Goal: Task Accomplishment & Management: Use online tool/utility

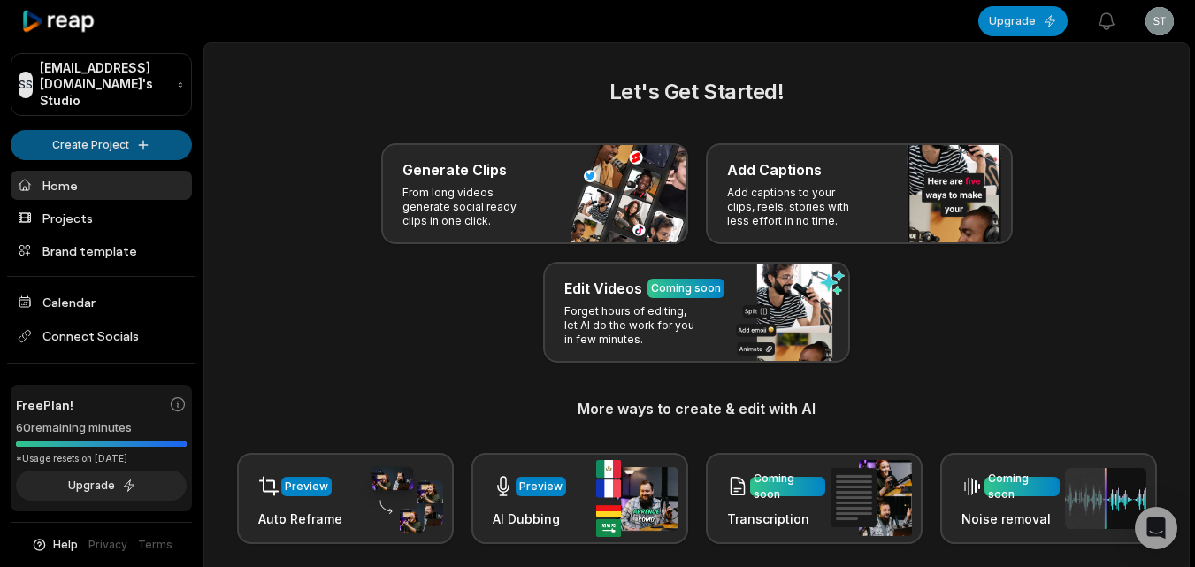
click at [150, 131] on html "SS [EMAIL_ADDRESS][DOMAIN_NAME]'s Studio Create Project Home Projects Brand tem…" at bounding box center [597, 283] width 1195 height 567
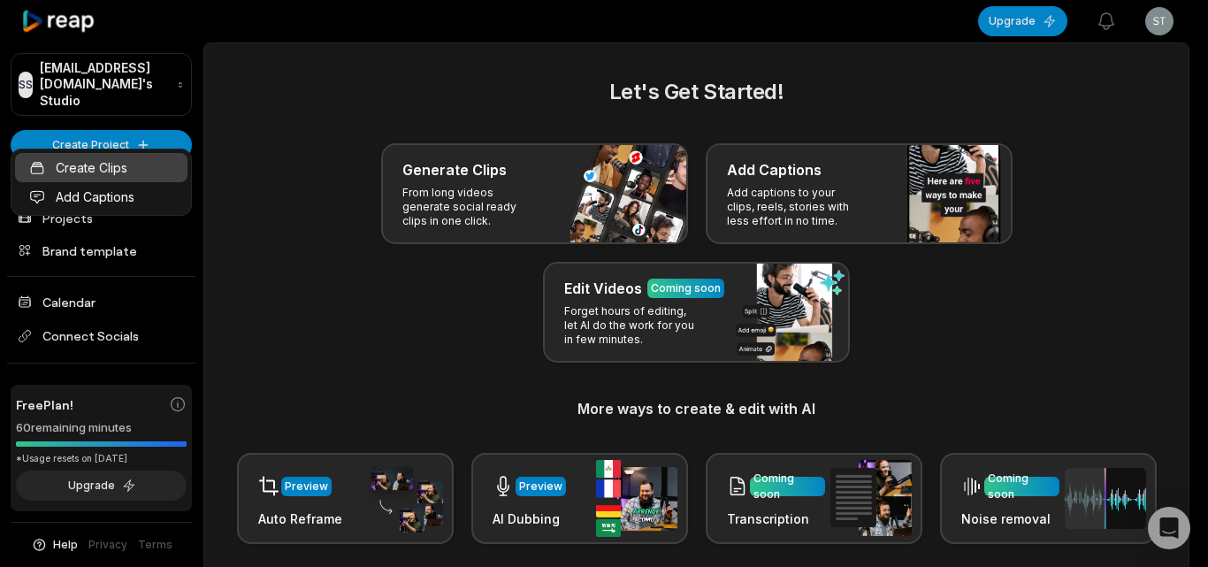
click at [152, 167] on link "Create Clips" at bounding box center [101, 167] width 172 height 29
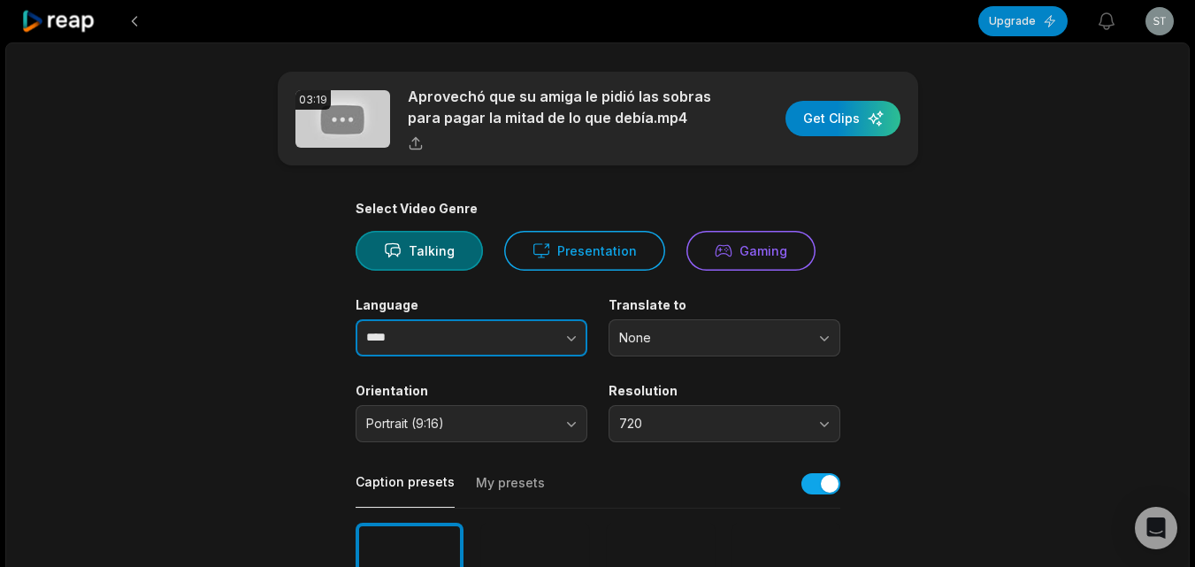
click at [552, 337] on button "button" at bounding box center [535, 337] width 101 height 37
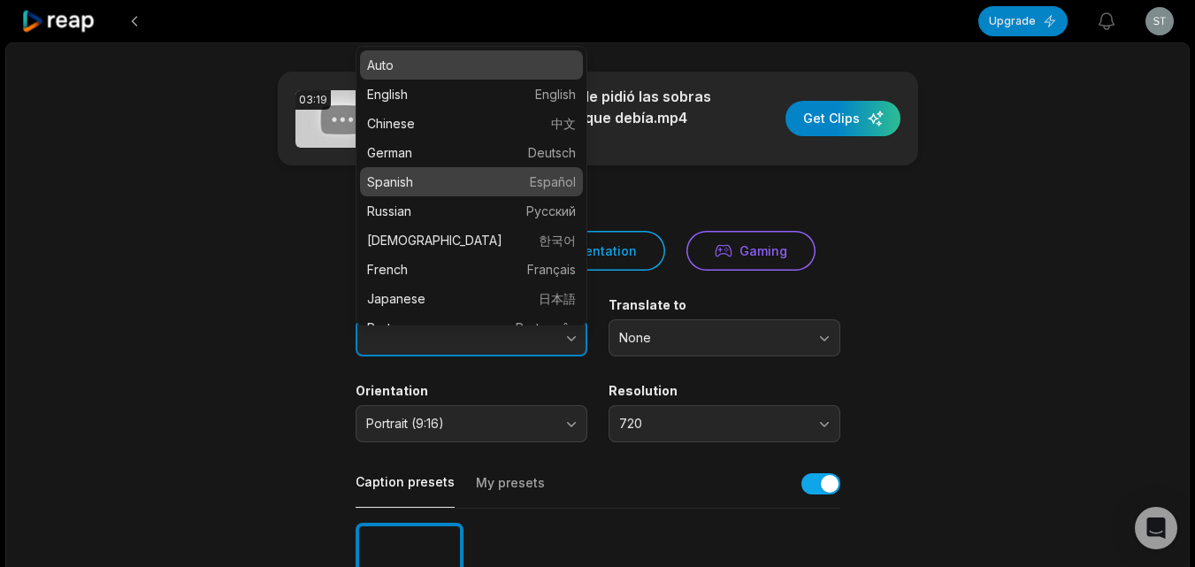
type input "*******"
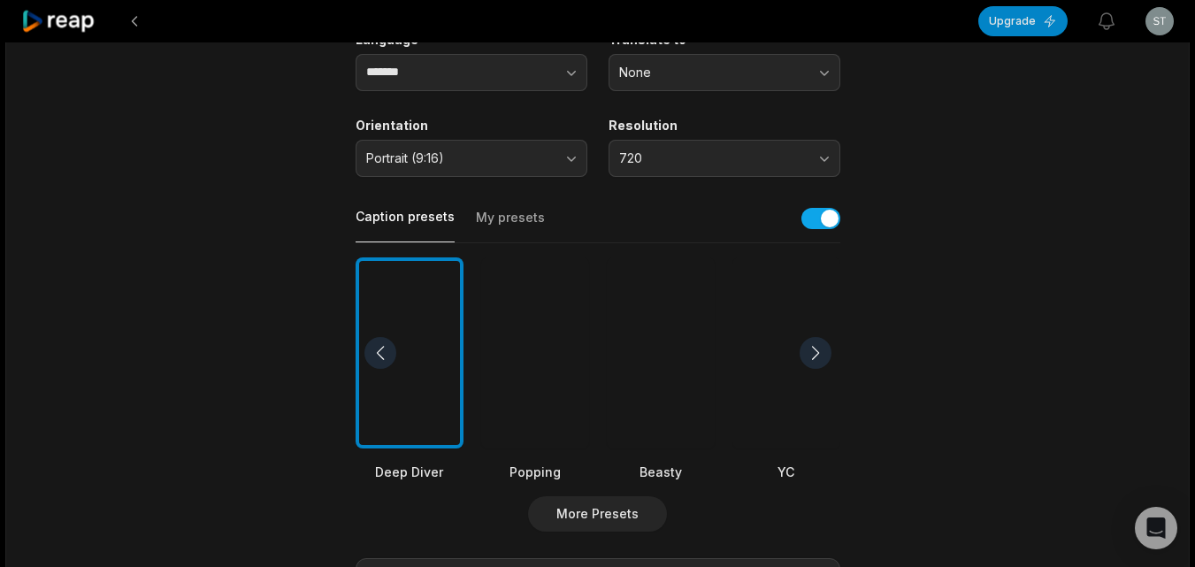
click at [682, 393] on div at bounding box center [661, 353] width 108 height 192
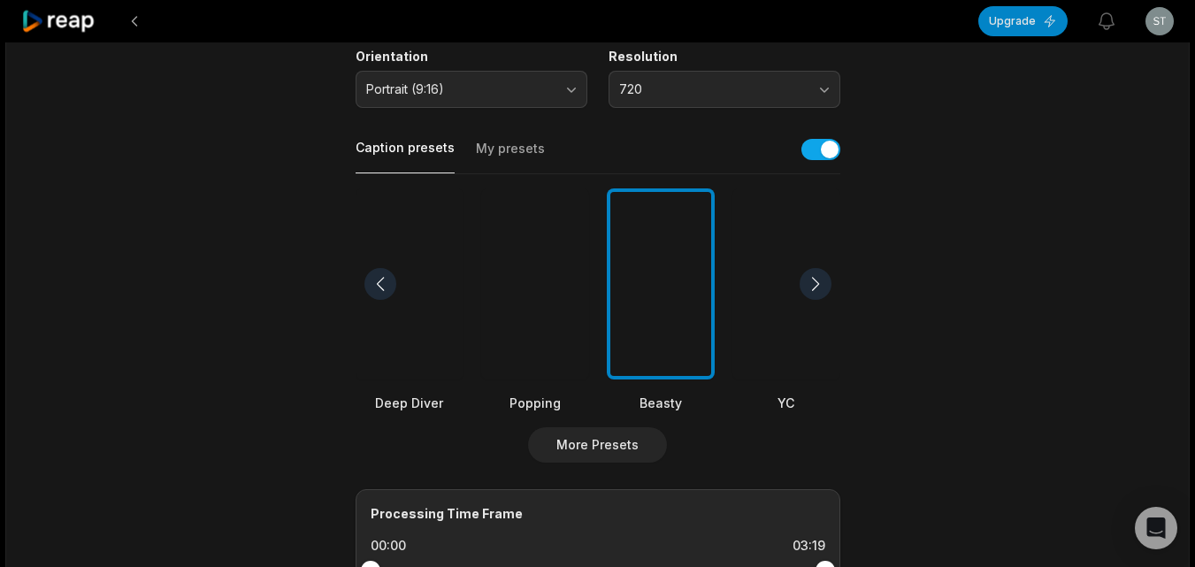
scroll to position [619, 0]
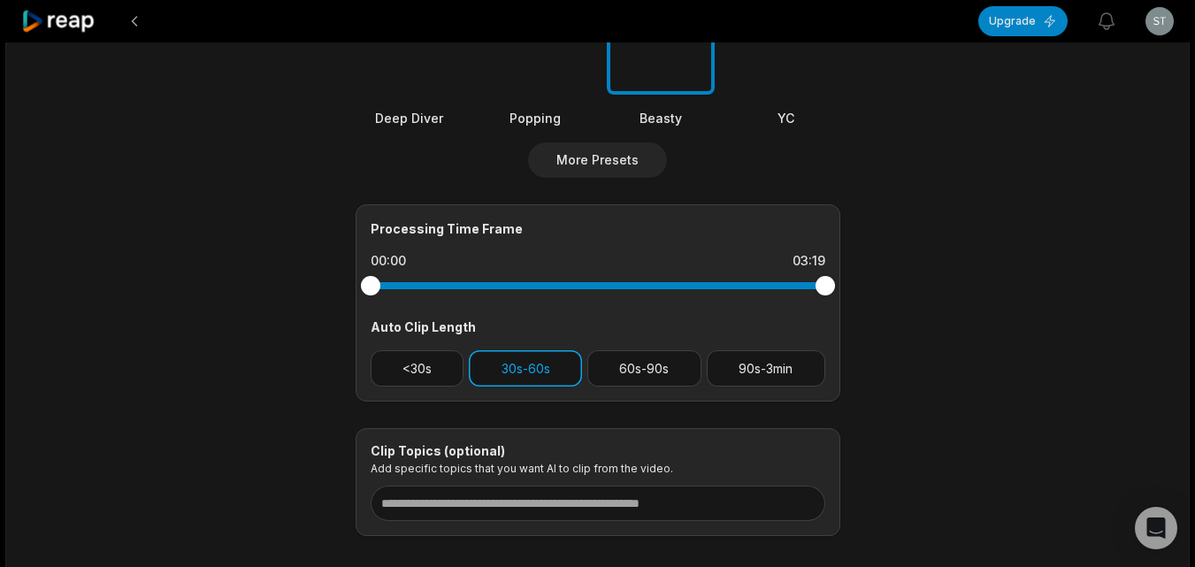
drag, startPoint x: 424, startPoint y: 377, endPoint x: 490, endPoint y: 357, distance: 68.3
click at [424, 377] on button "<30s" at bounding box center [418, 368] width 94 height 36
click at [524, 357] on button "30s-60s" at bounding box center [525, 368] width 113 height 36
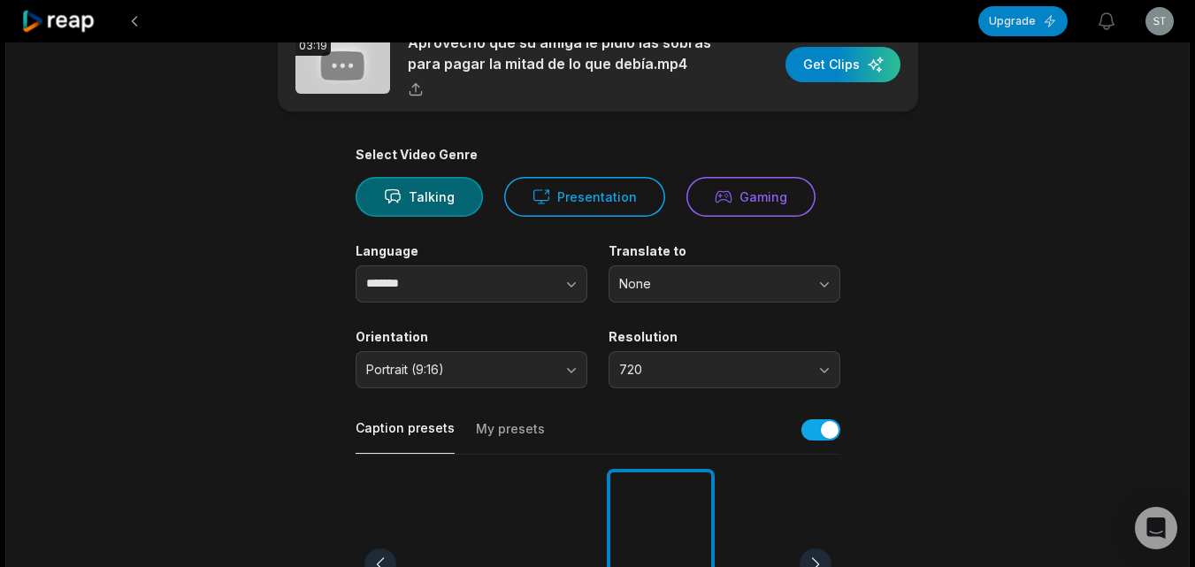
scroll to position [0, 0]
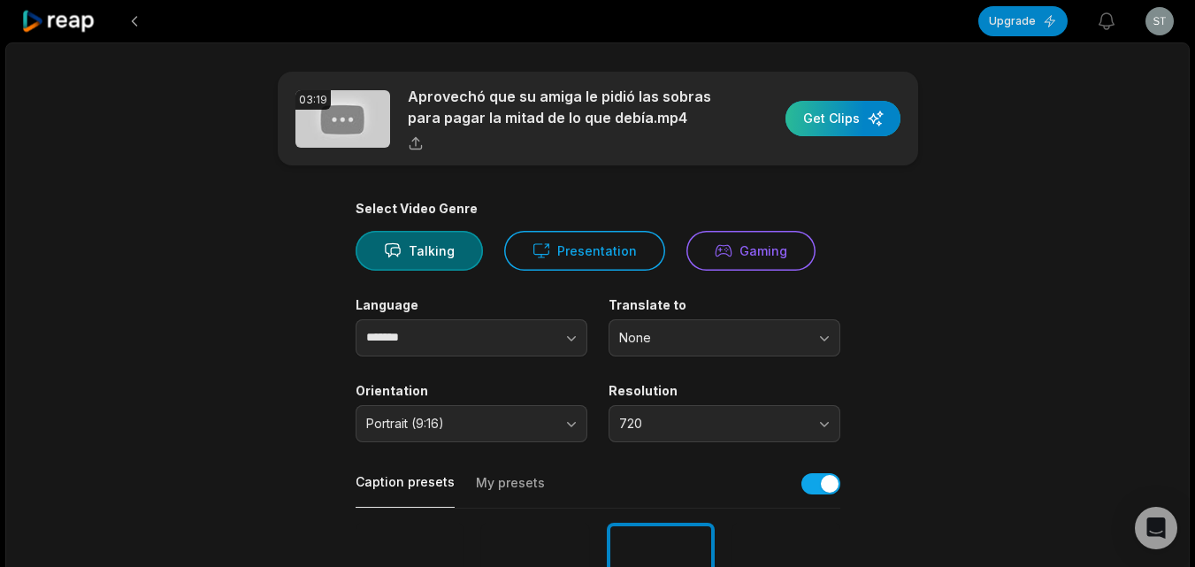
click at [828, 123] on div "button" at bounding box center [842, 118] width 115 height 35
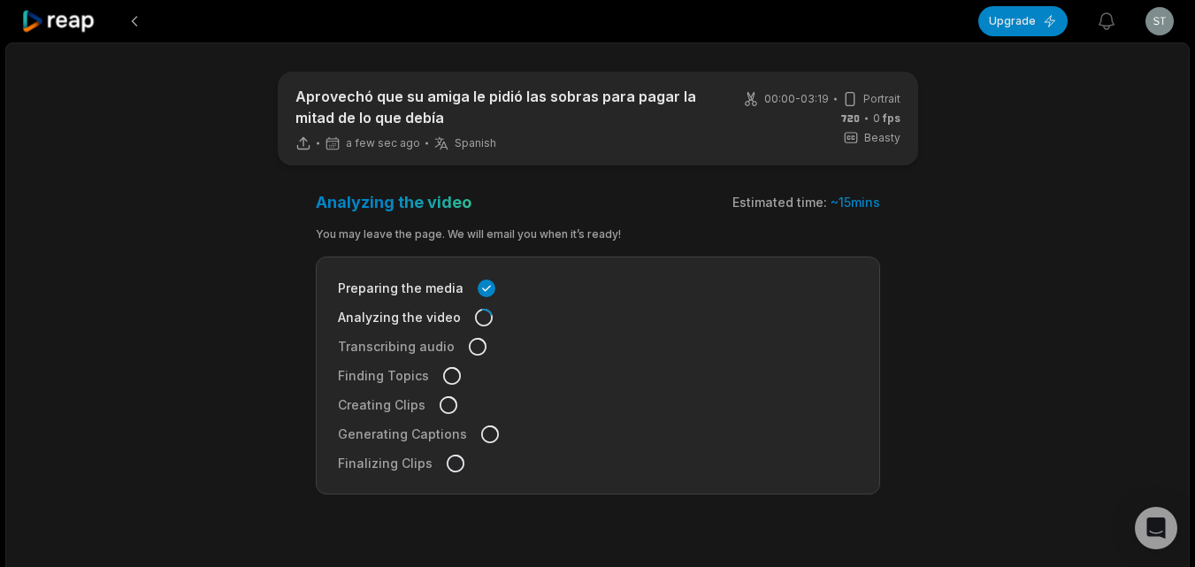
drag, startPoint x: 68, startPoint y: 11, endPoint x: 85, endPoint y: 19, distance: 18.2
click at [69, 12] on icon at bounding box center [58, 22] width 75 height 24
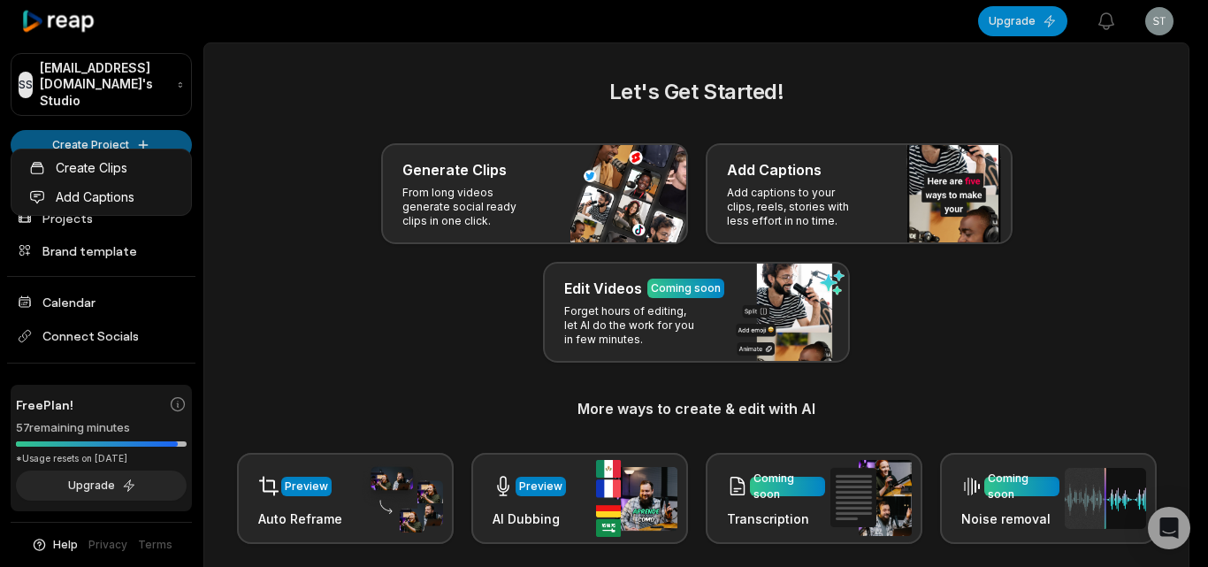
click at [147, 116] on html "SS Stiede@gmaillk.com's Studio Create Project Home Projects Brand template Cale…" at bounding box center [604, 283] width 1208 height 567
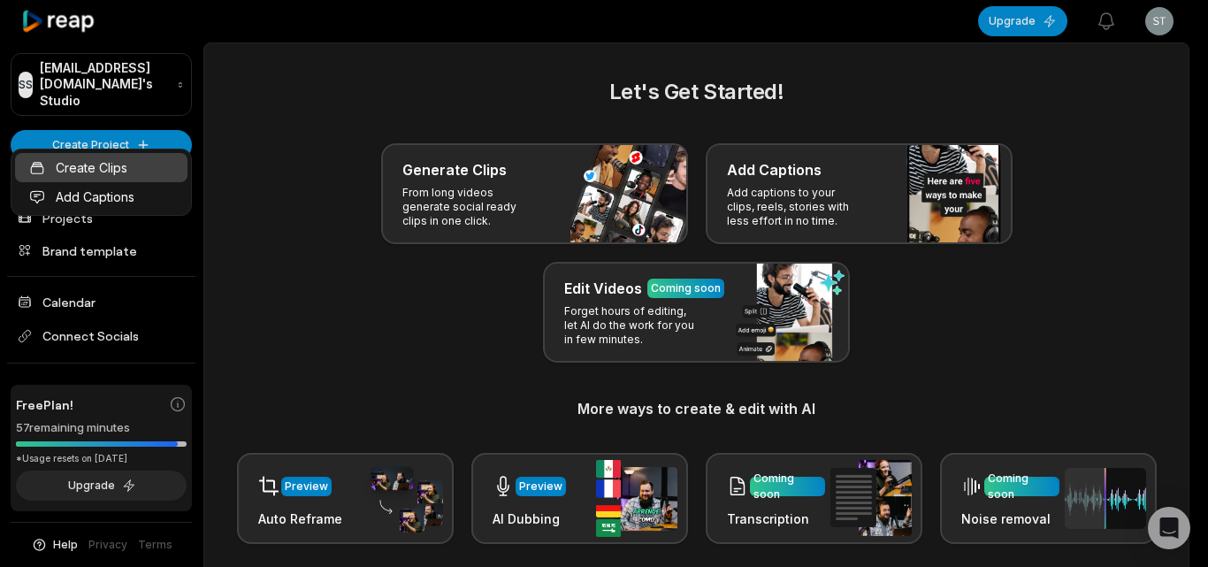
click at [141, 177] on link "Create Clips" at bounding box center [101, 167] width 172 height 29
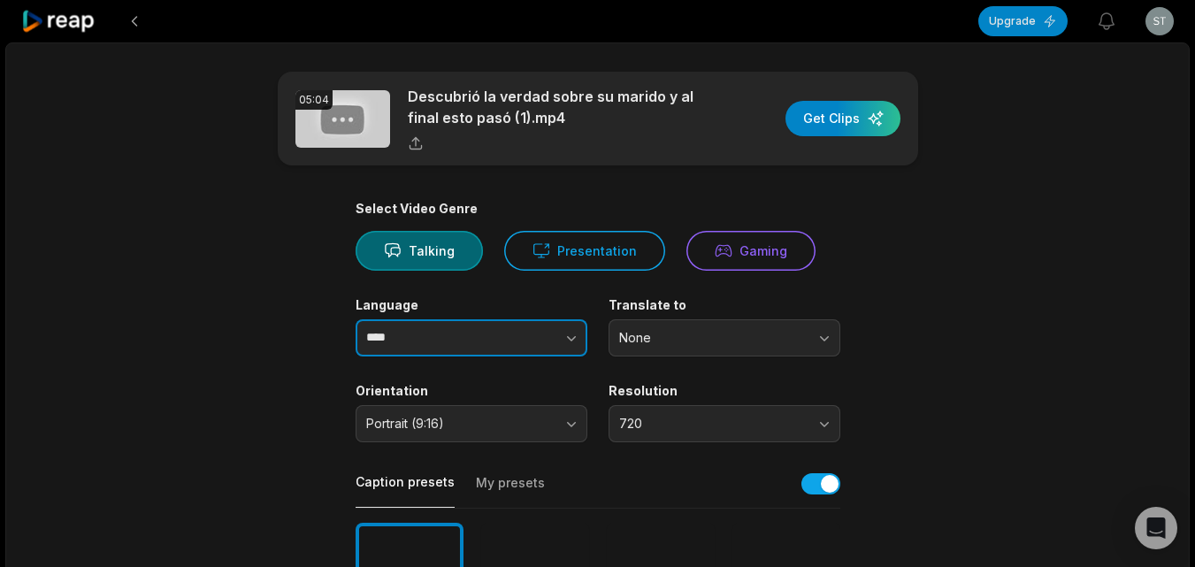
click at [527, 349] on button "button" at bounding box center [535, 337] width 101 height 37
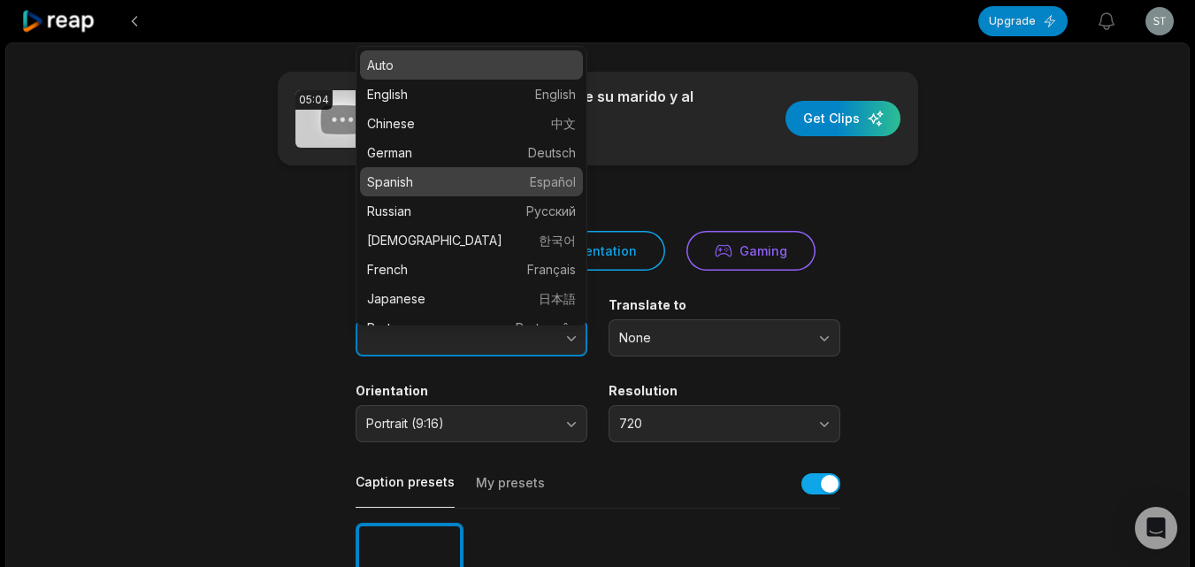
type input "*******"
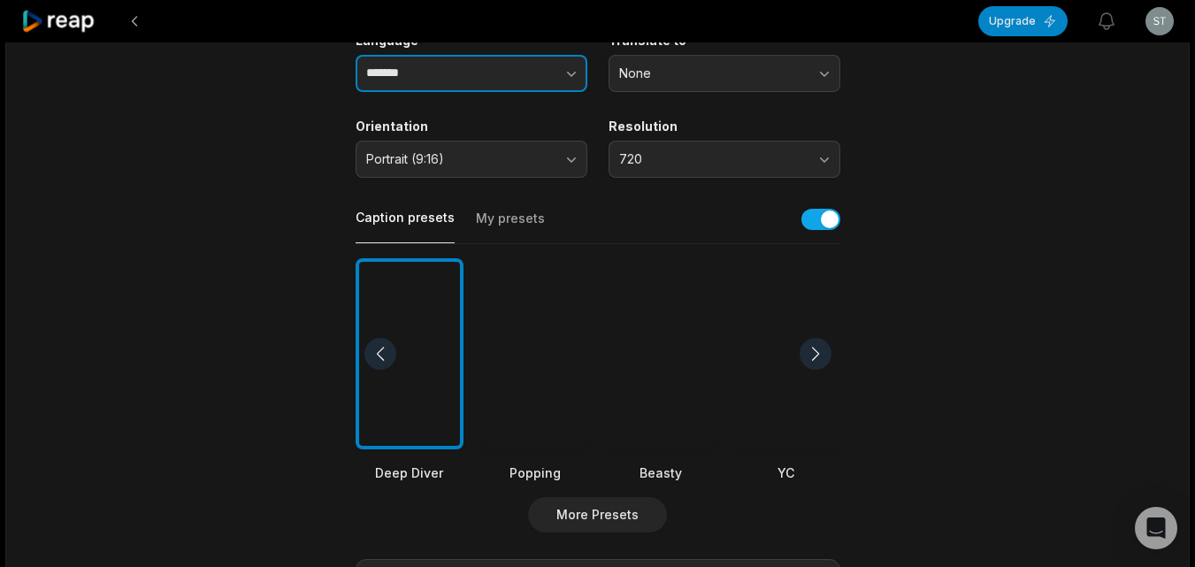
scroll to position [354, 0]
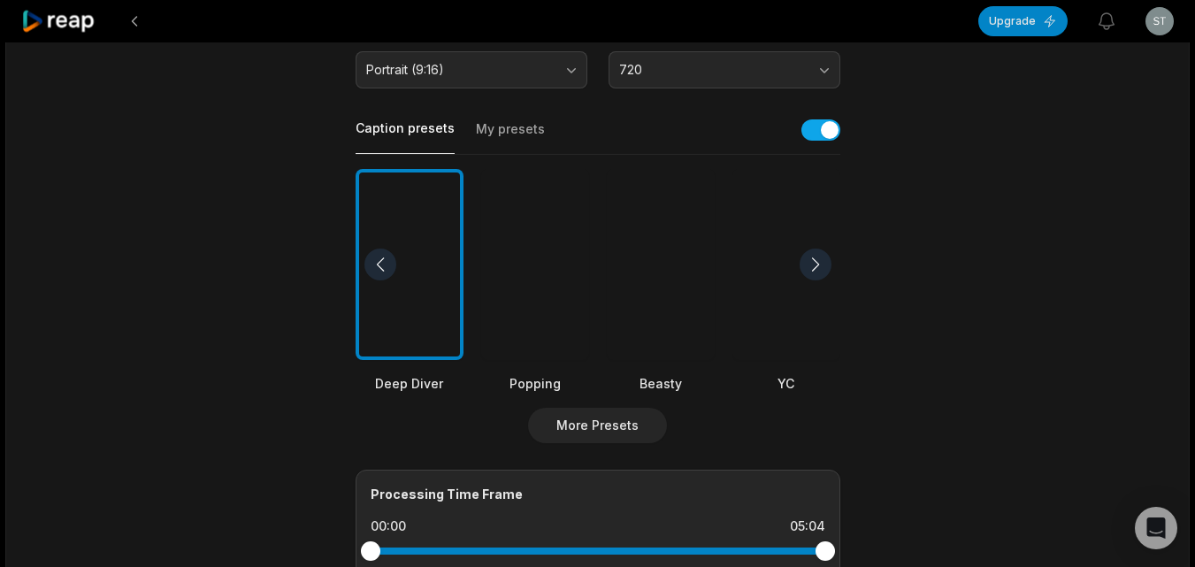
click at [634, 304] on div at bounding box center [661, 265] width 108 height 192
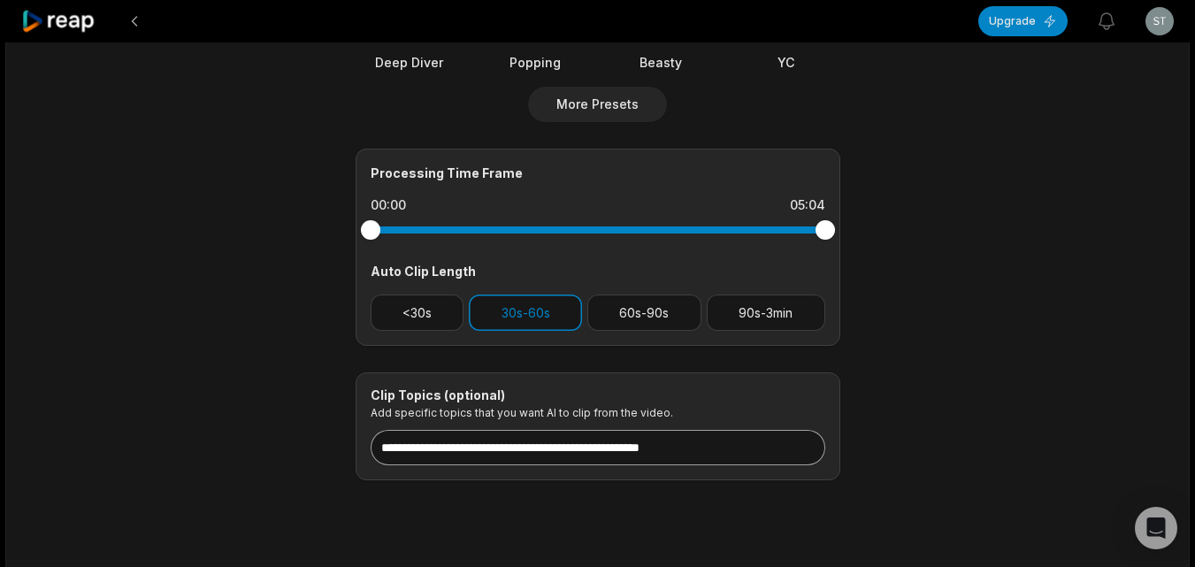
scroll to position [707, 0]
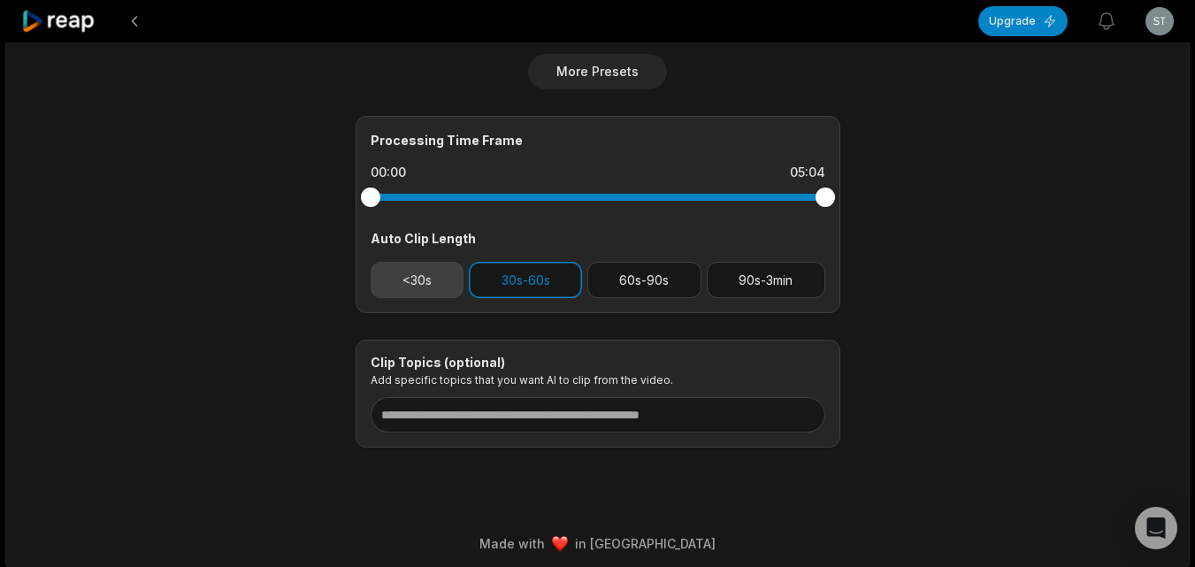
click at [419, 266] on button "<30s" at bounding box center [418, 280] width 94 height 36
click at [544, 269] on button "30s-60s" at bounding box center [525, 280] width 113 height 36
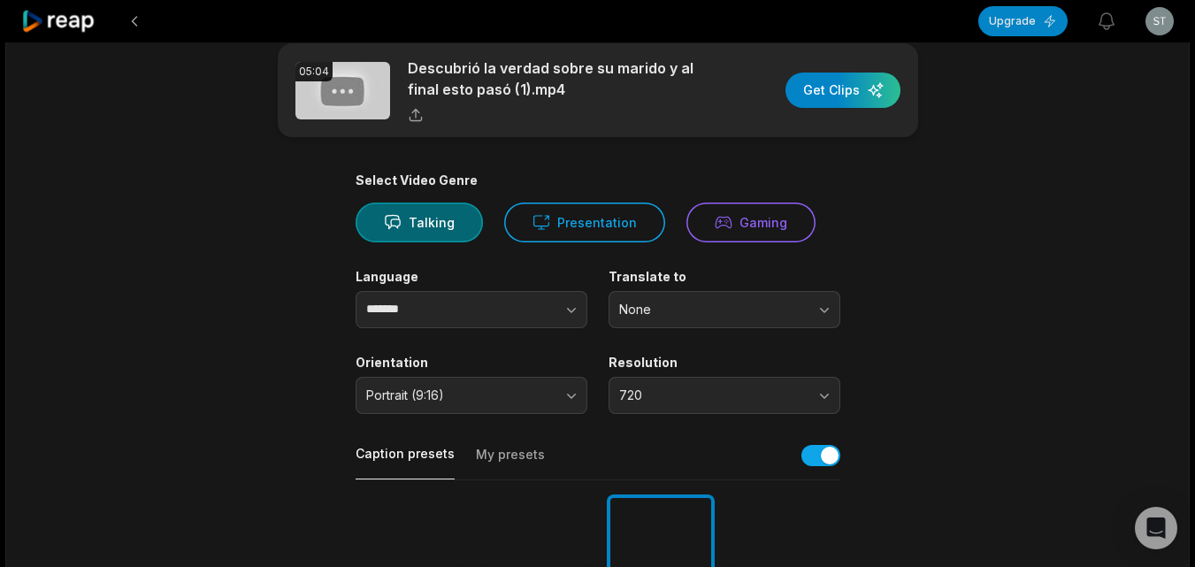
scroll to position [0, 0]
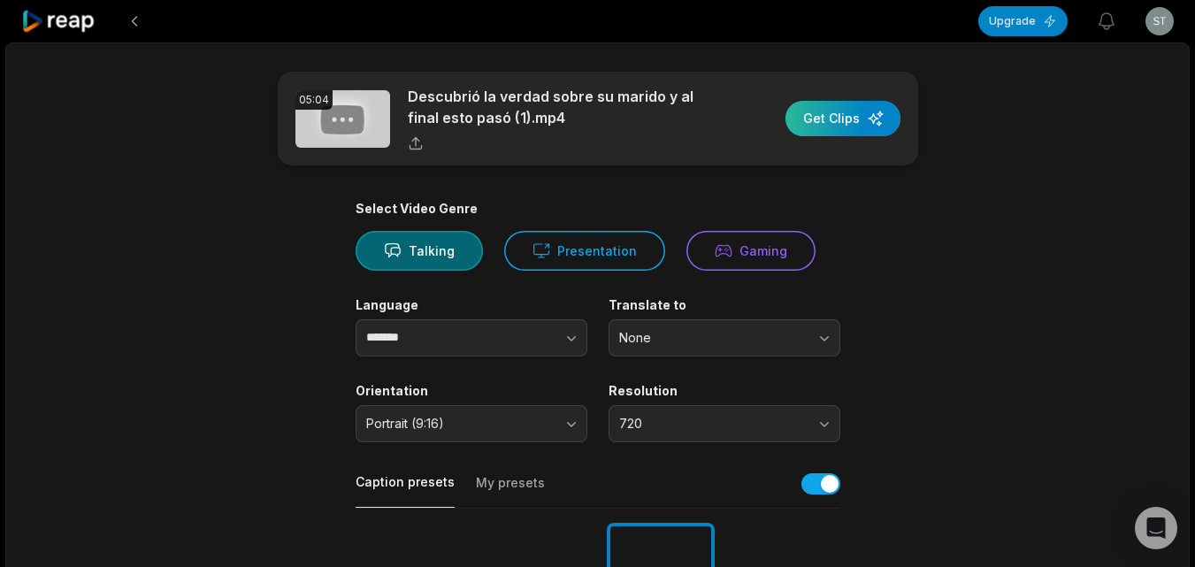
click at [836, 117] on div "button" at bounding box center [842, 118] width 115 height 35
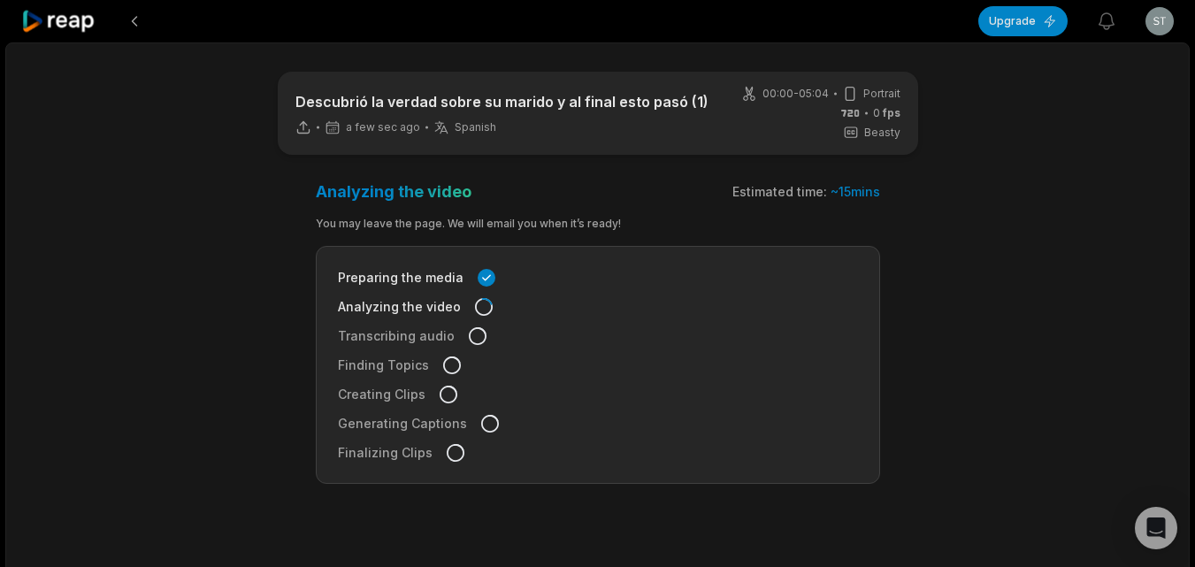
click at [81, 14] on icon at bounding box center [58, 22] width 75 height 24
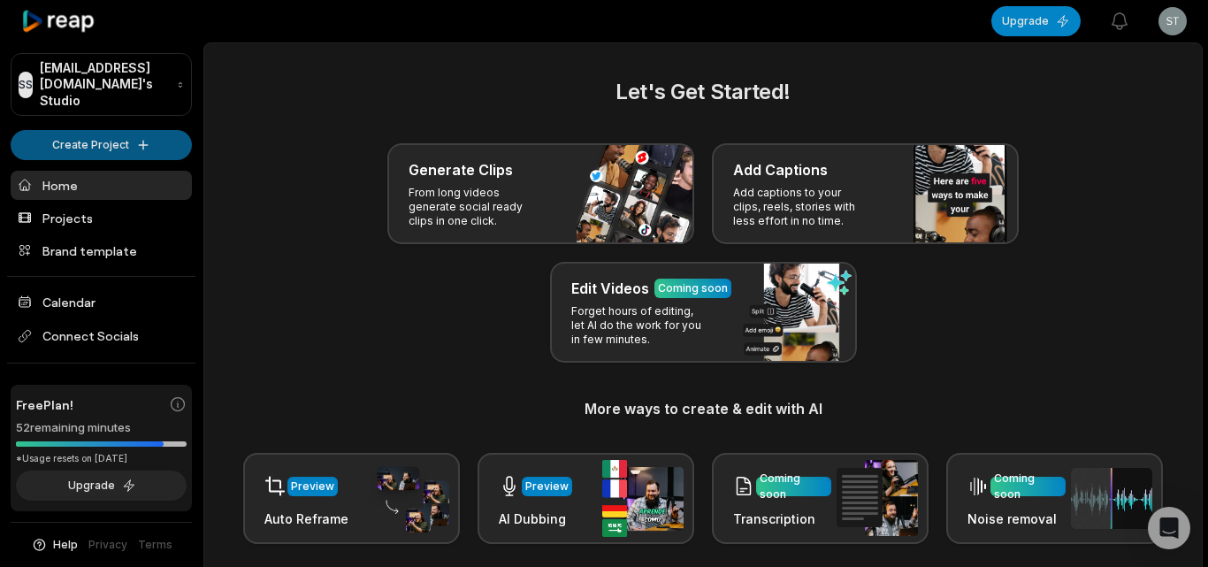
click at [133, 129] on html "SS Stiede@gmaillk.com's Studio Create Project Home Projects Brand template Cale…" at bounding box center [604, 283] width 1208 height 567
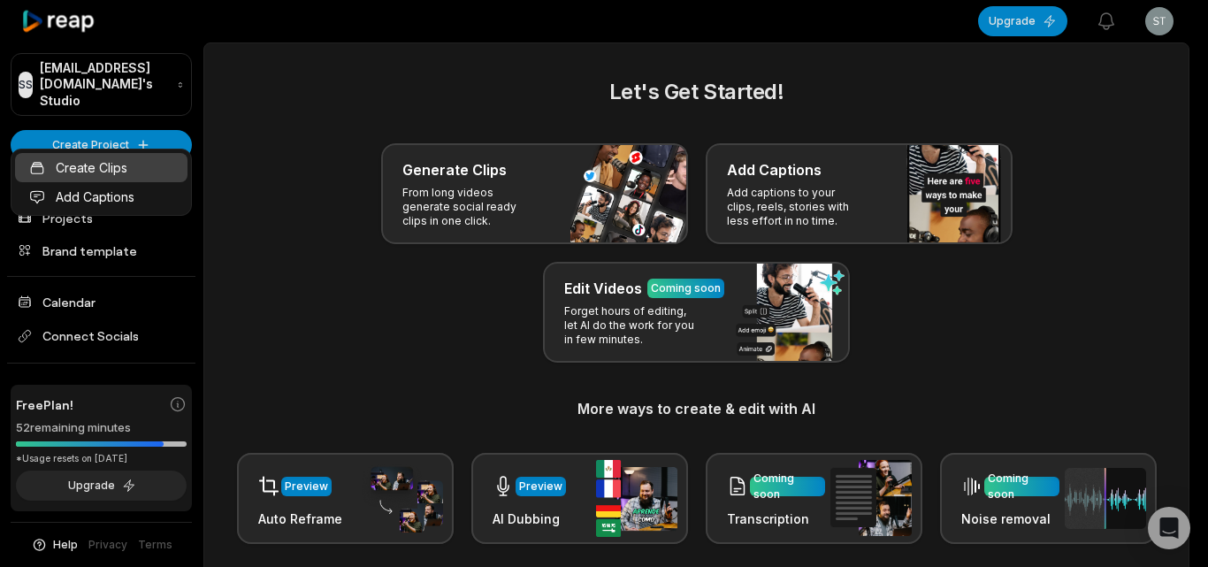
click at [146, 171] on link "Create Clips" at bounding box center [101, 167] width 172 height 29
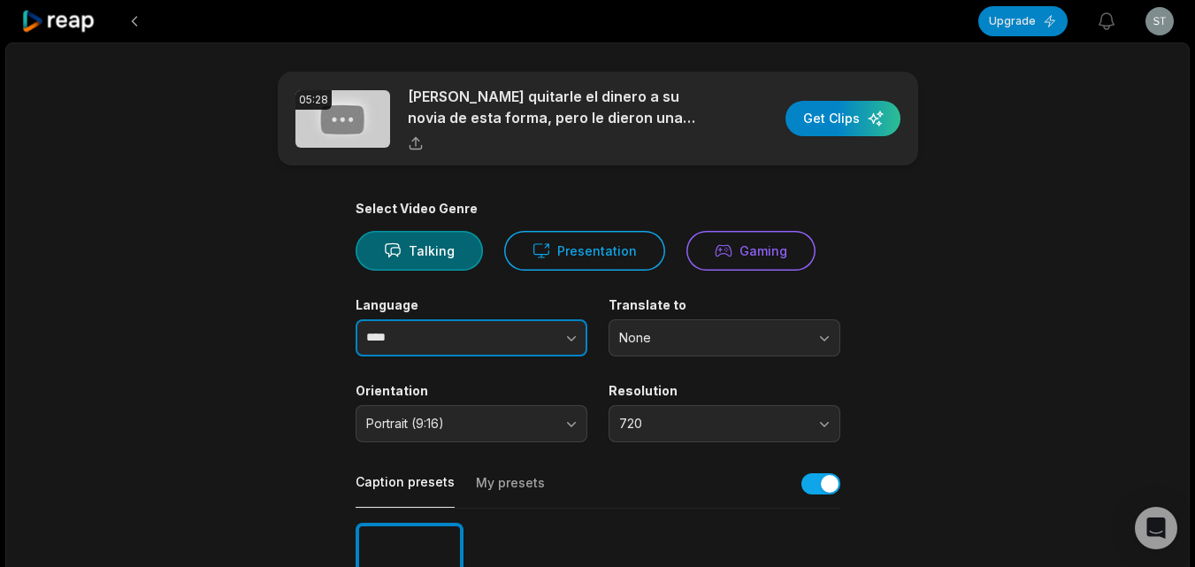
click at [575, 337] on icon "button" at bounding box center [571, 338] width 9 height 5
type input "*******"
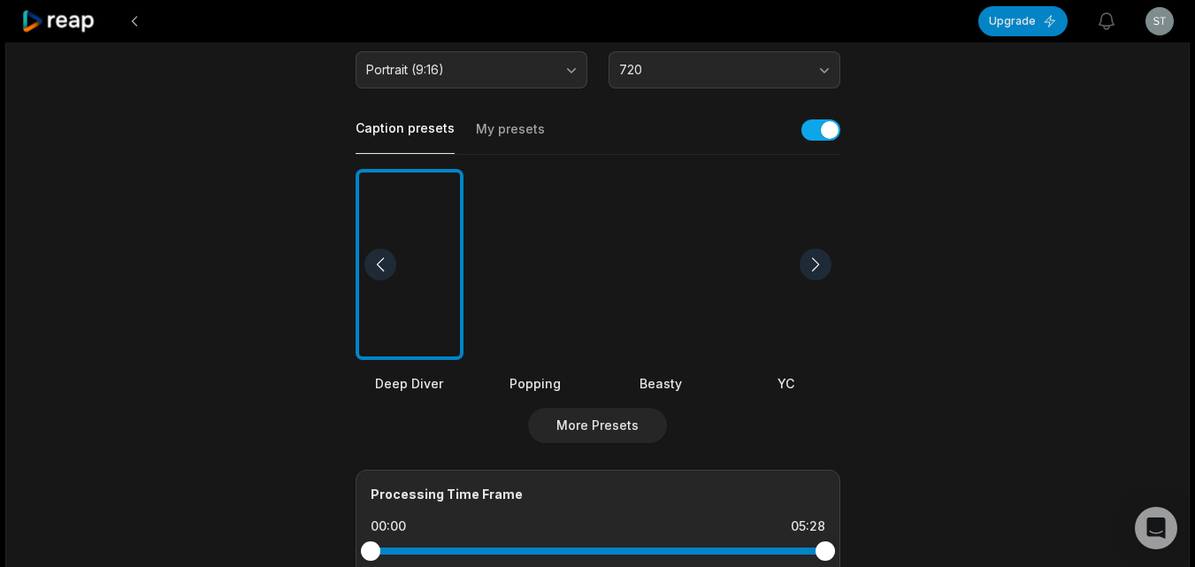
click at [654, 325] on div at bounding box center [661, 265] width 108 height 192
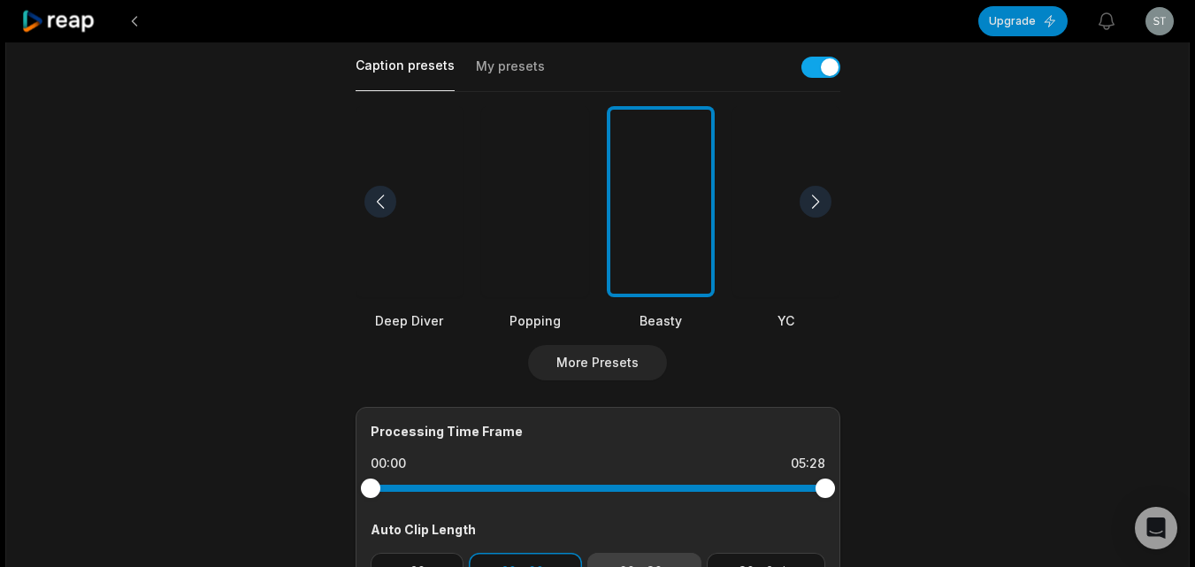
scroll to position [619, 0]
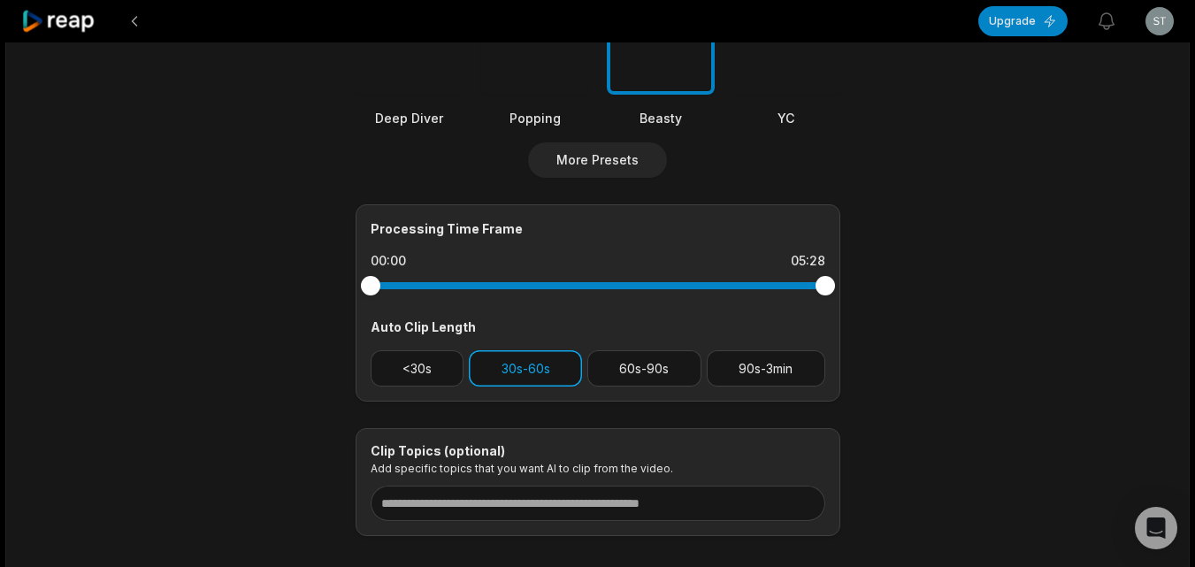
drag, startPoint x: 447, startPoint y: 375, endPoint x: 554, endPoint y: 375, distance: 107.0
click at [451, 375] on button "<30s" at bounding box center [418, 368] width 94 height 36
click at [555, 375] on button "30s-60s" at bounding box center [525, 368] width 113 height 36
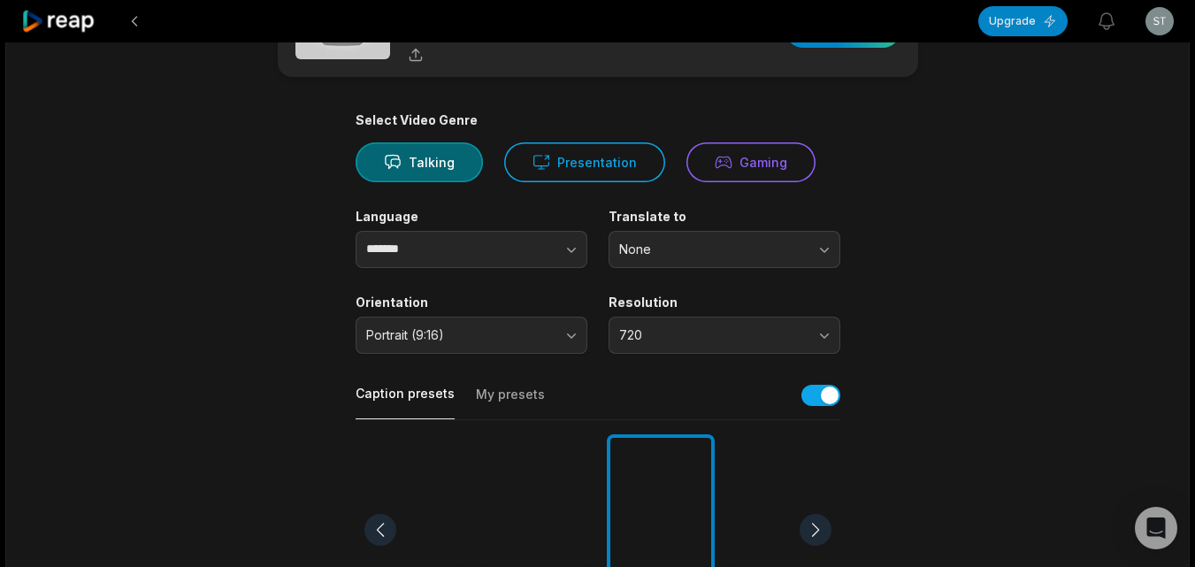
scroll to position [0, 0]
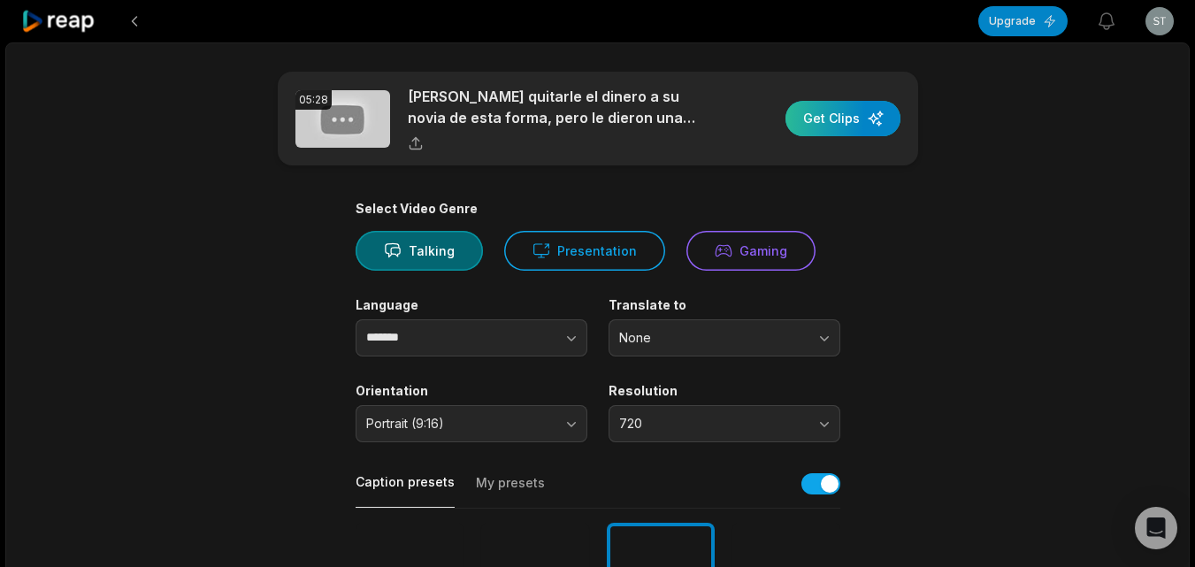
click at [821, 114] on div "button" at bounding box center [842, 118] width 115 height 35
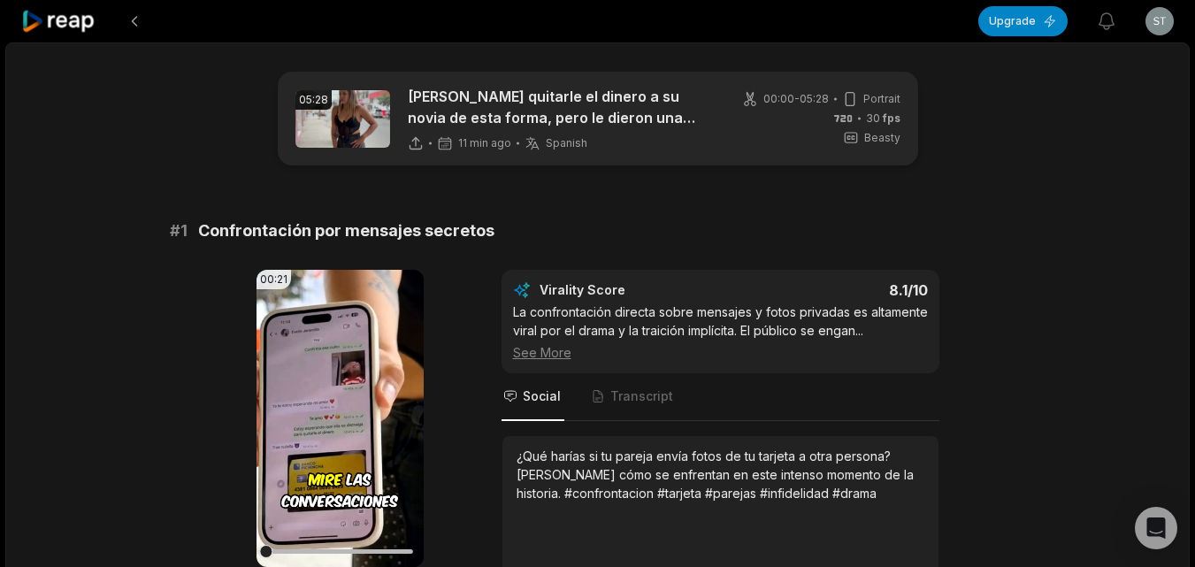
click at [48, 14] on icon at bounding box center [58, 22] width 75 height 24
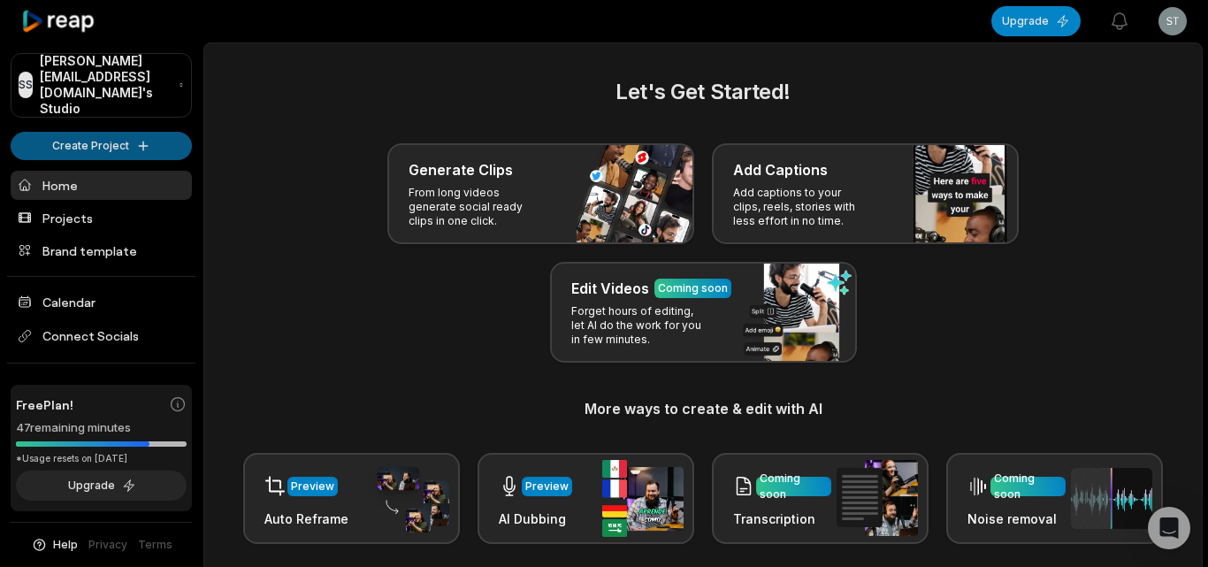
click at [150, 134] on html "SS Stiede@gmaillk.com's Studio Create Project Home Projects Brand template Cale…" at bounding box center [604, 283] width 1208 height 567
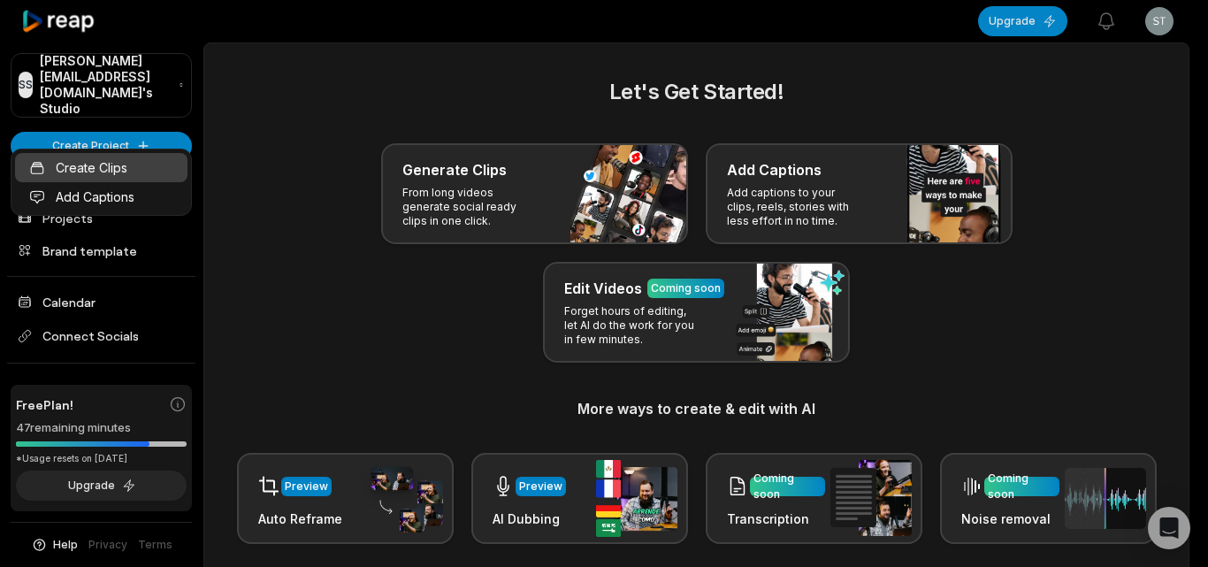
click at [131, 153] on link "Create Clips" at bounding box center [101, 167] width 172 height 29
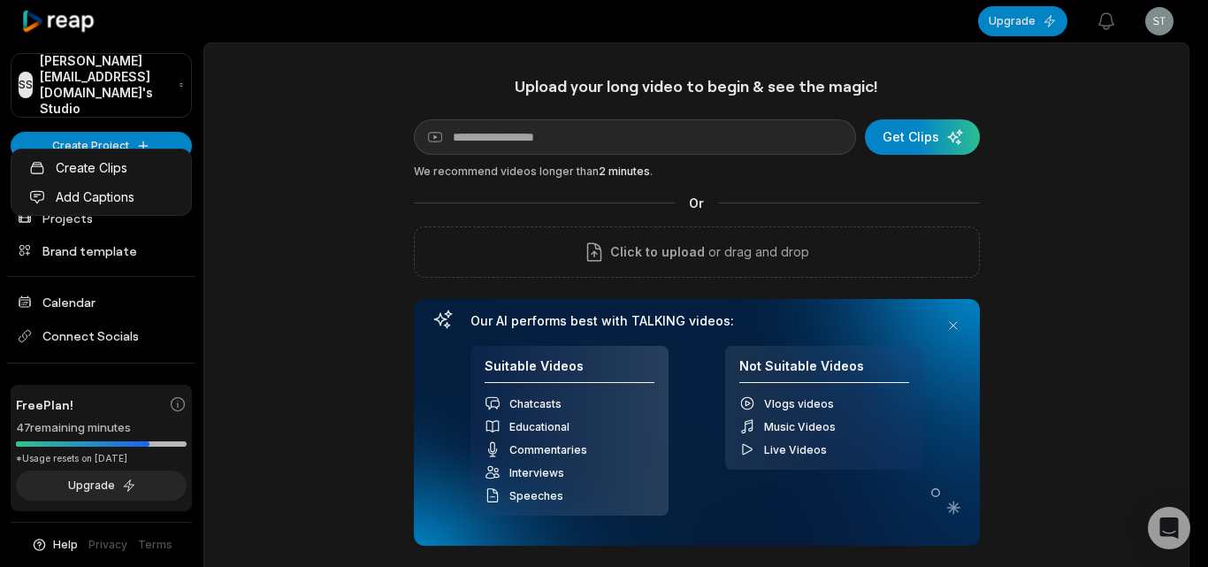
click at [132, 179] on link "Create Clips" at bounding box center [101, 167] width 172 height 29
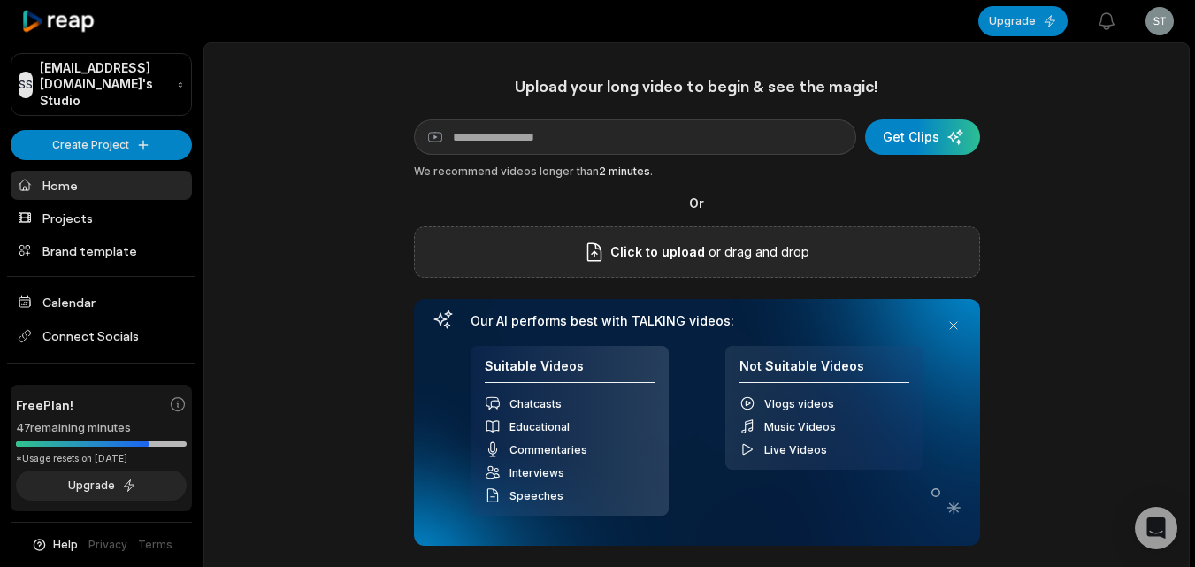
click at [683, 262] on span "Click to upload" at bounding box center [657, 251] width 95 height 21
click at [0, 0] on input "Click to upload" at bounding box center [0, 0] width 0 height 0
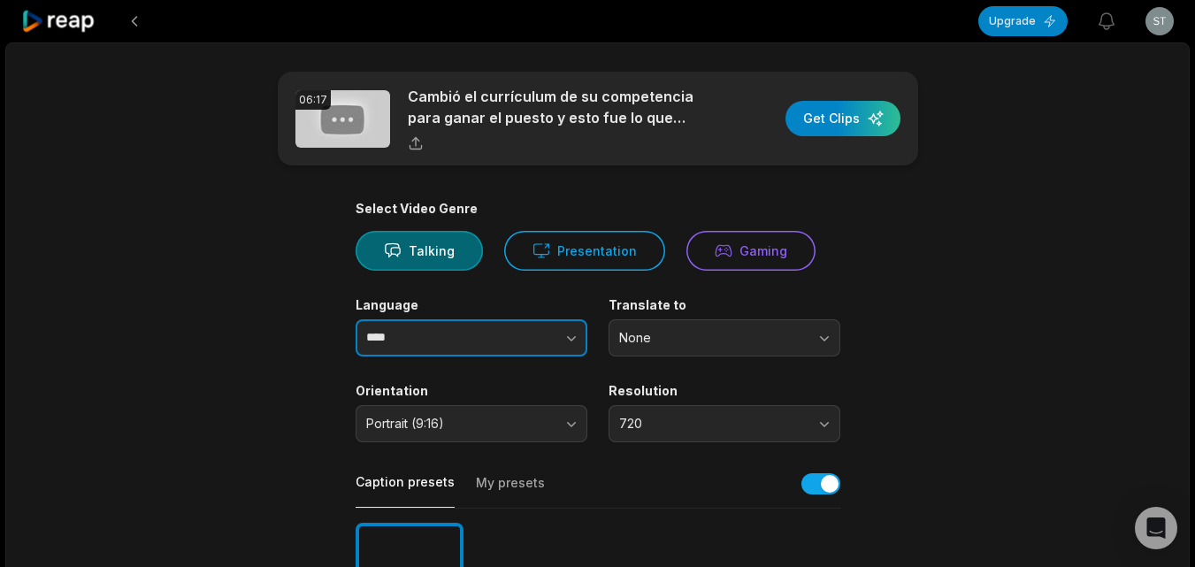
click at [577, 334] on icon "button" at bounding box center [571, 338] width 18 height 18
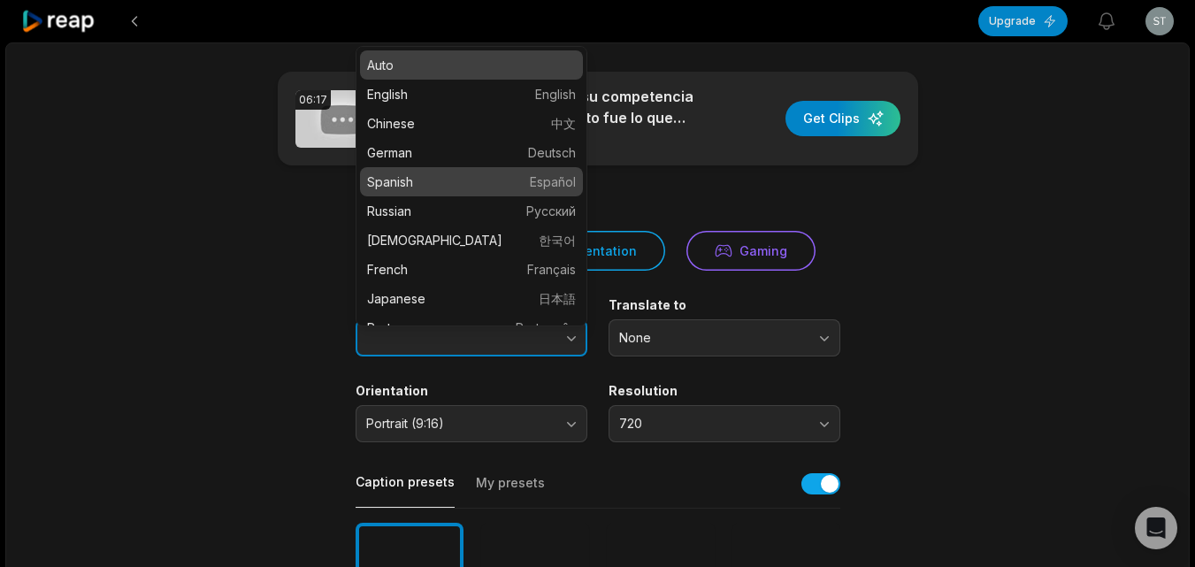
type input "*******"
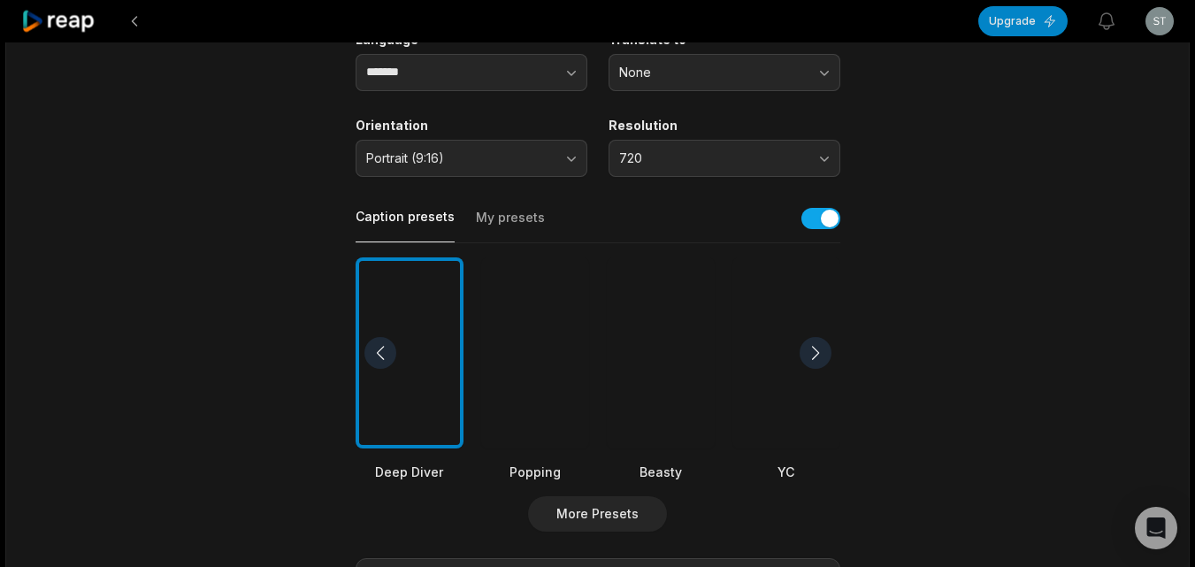
click at [660, 353] on div at bounding box center [661, 353] width 108 height 192
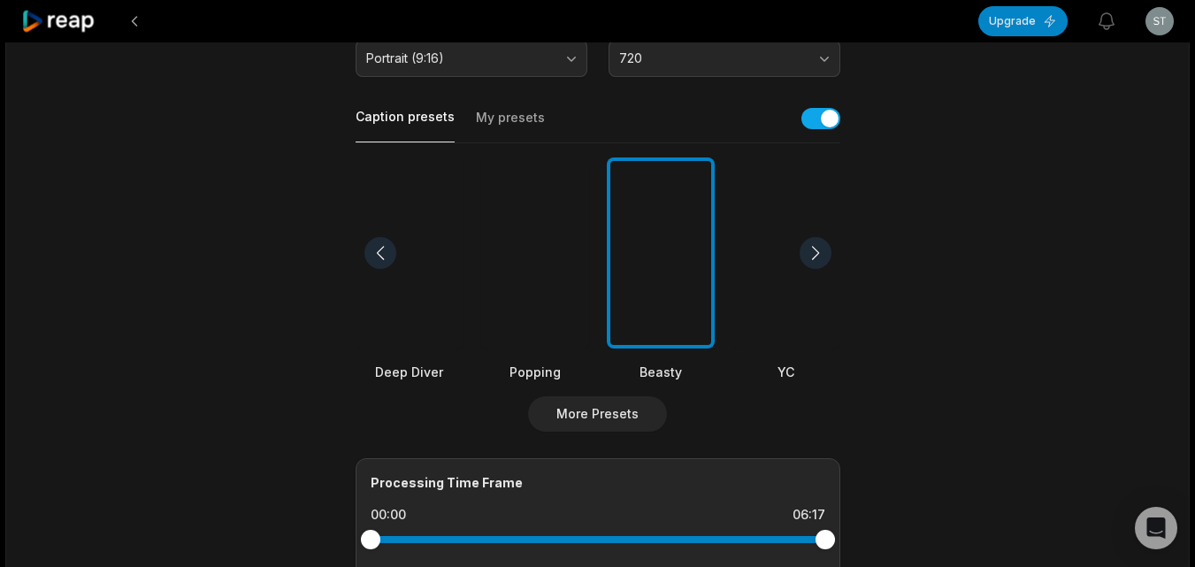
scroll to position [707, 0]
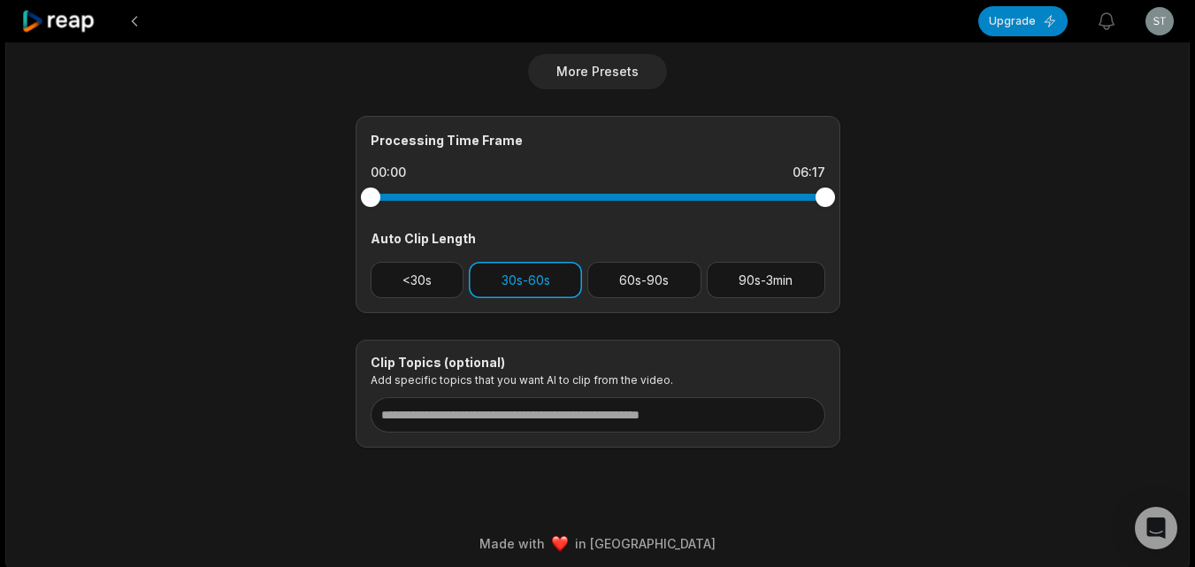
drag, startPoint x: 415, startPoint y: 270, endPoint x: 510, endPoint y: 280, distance: 96.1
click at [437, 270] on button "<30s" at bounding box center [418, 280] width 94 height 36
click at [510, 280] on button "30s-60s" at bounding box center [525, 280] width 113 height 36
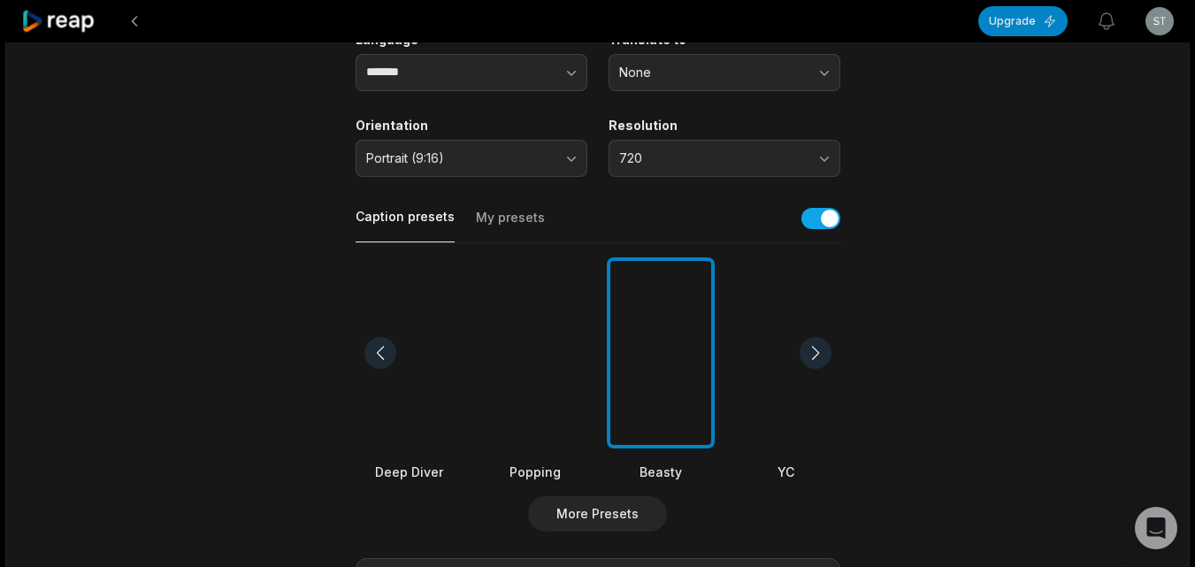
scroll to position [0, 0]
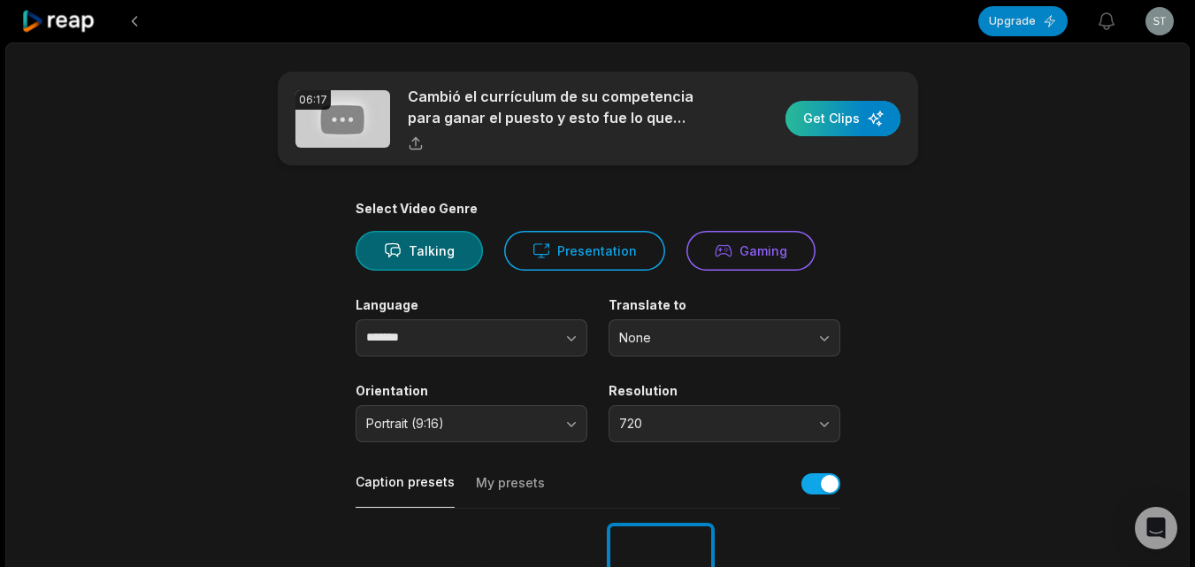
click at [835, 121] on div "button" at bounding box center [842, 118] width 115 height 35
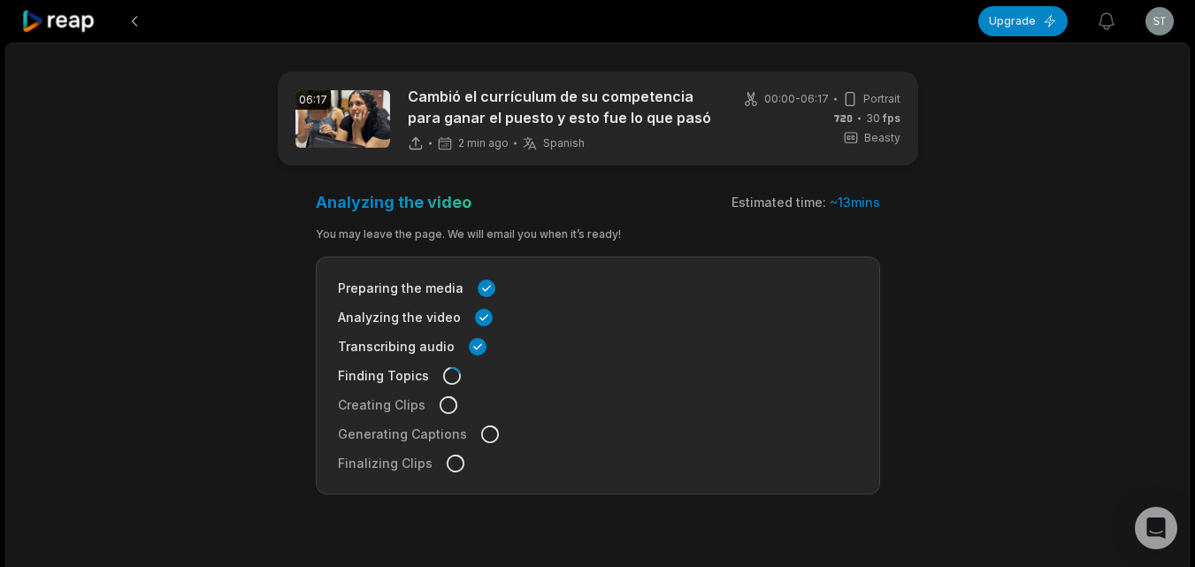
click at [66, 23] on icon at bounding box center [58, 22] width 75 height 24
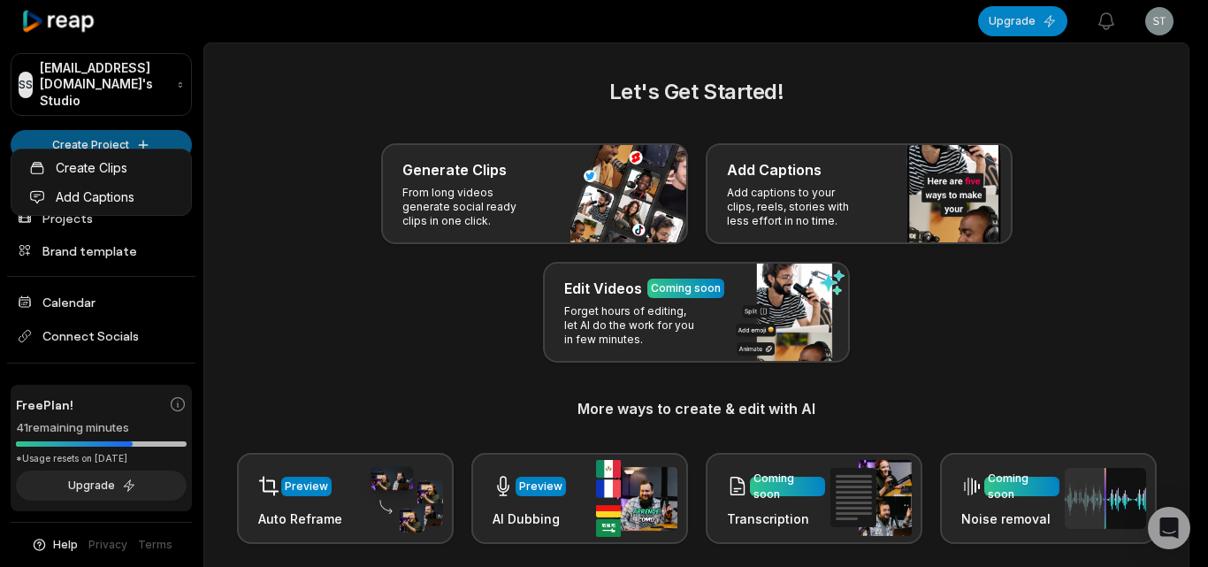
click at [128, 119] on html "SS Stiede@gmaillk.com's Studio Create Project Home Projects Brand template Cale…" at bounding box center [604, 283] width 1208 height 567
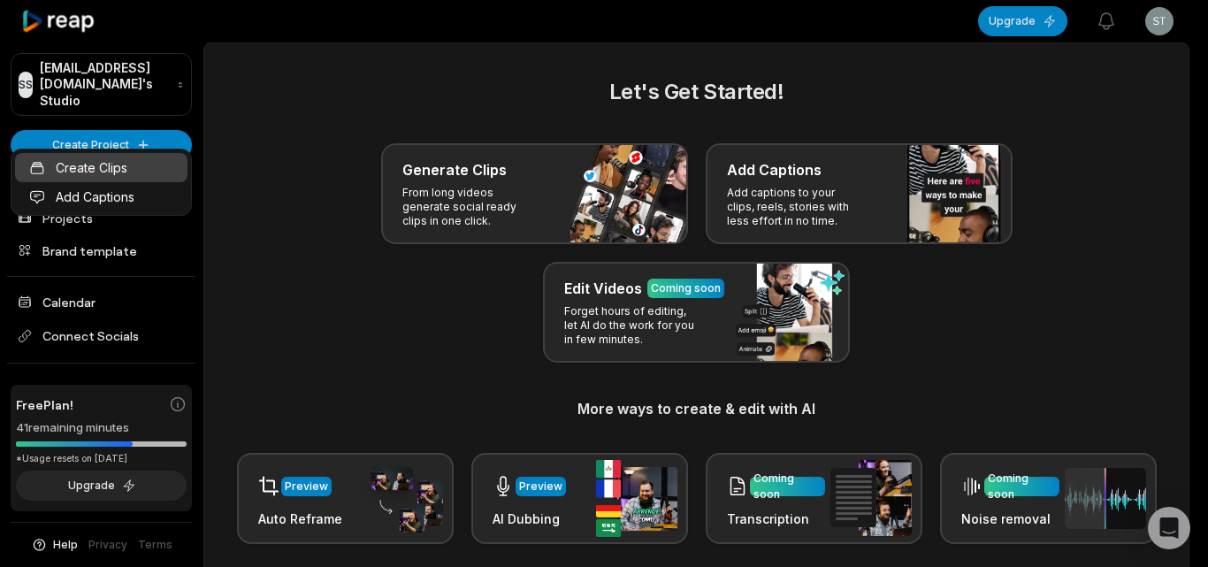
click at [129, 163] on link "Create Clips" at bounding box center [101, 167] width 172 height 29
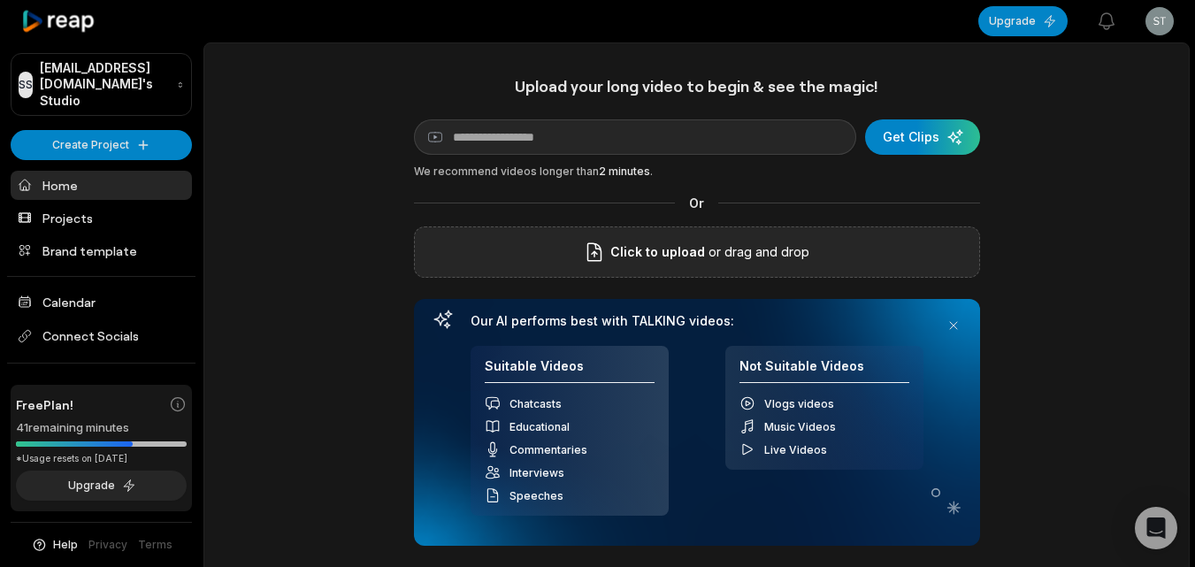
click at [614, 271] on div "Click to upload or drag and drop" at bounding box center [697, 251] width 566 height 51
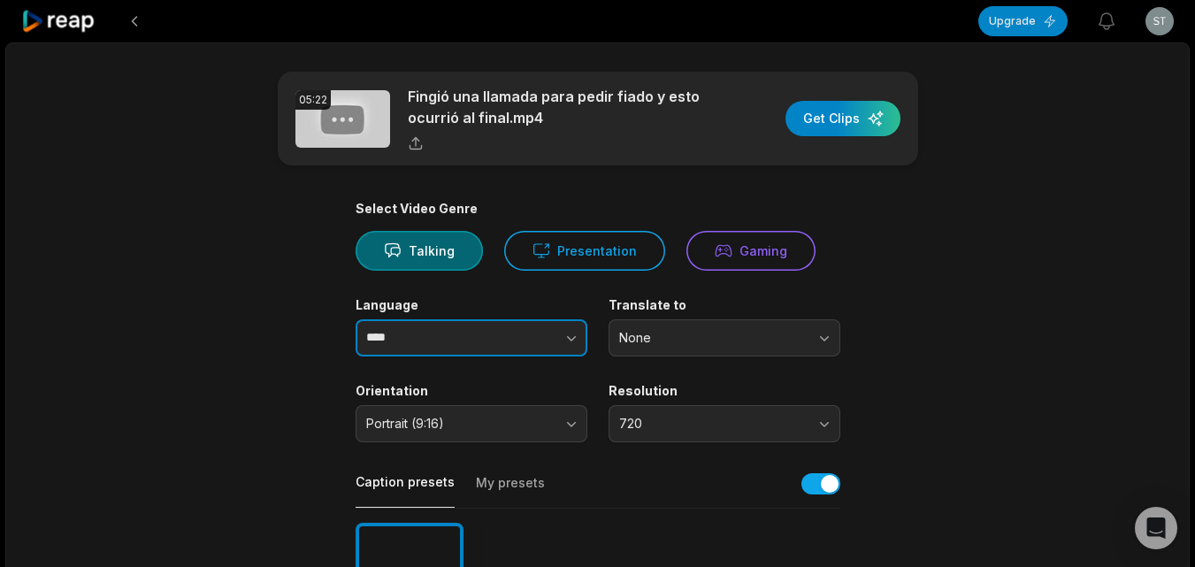
click at [552, 337] on button "button" at bounding box center [535, 337] width 101 height 37
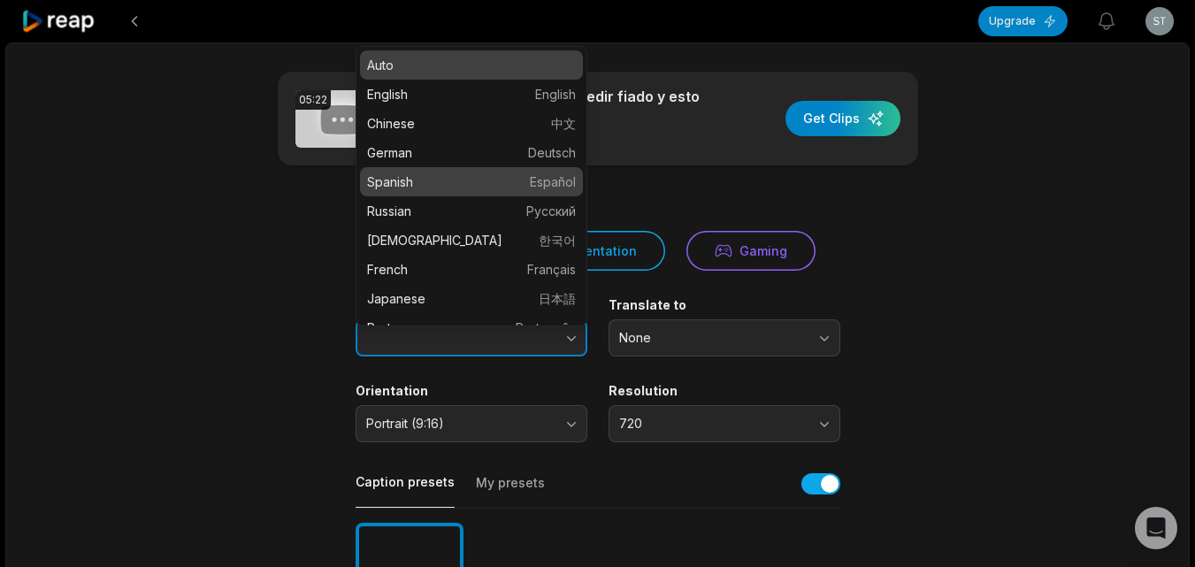
type input "*******"
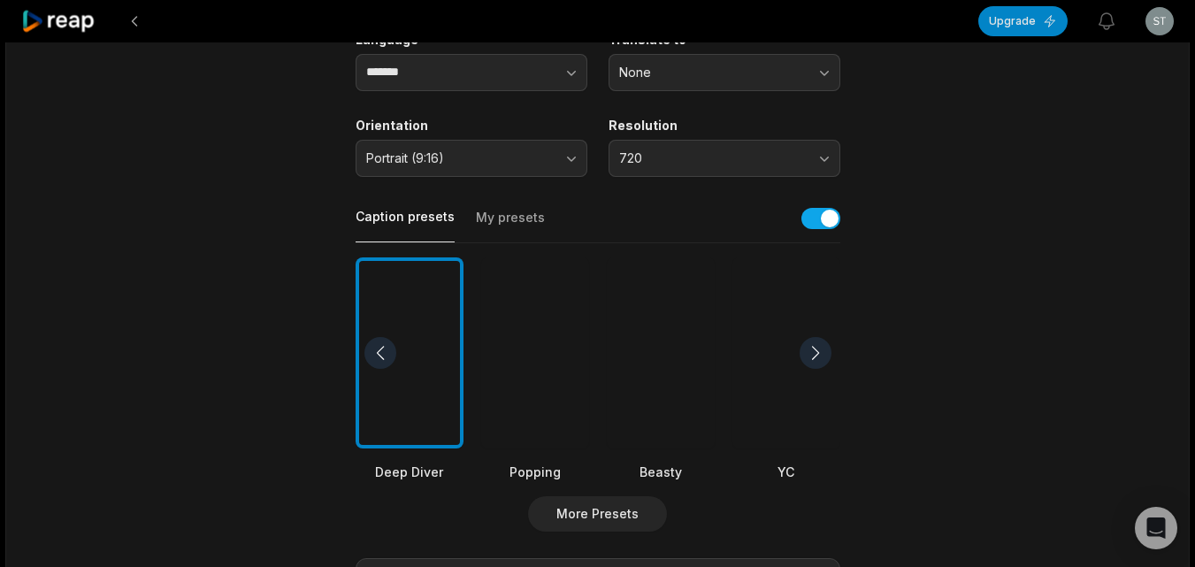
click at [653, 359] on div at bounding box center [661, 353] width 108 height 192
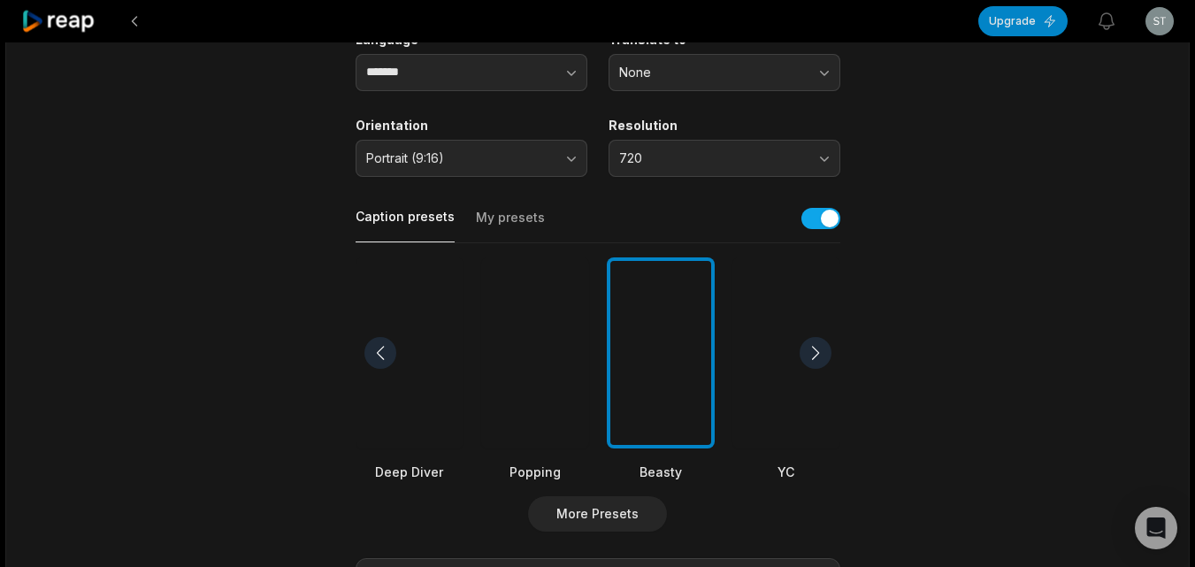
scroll to position [715, 0]
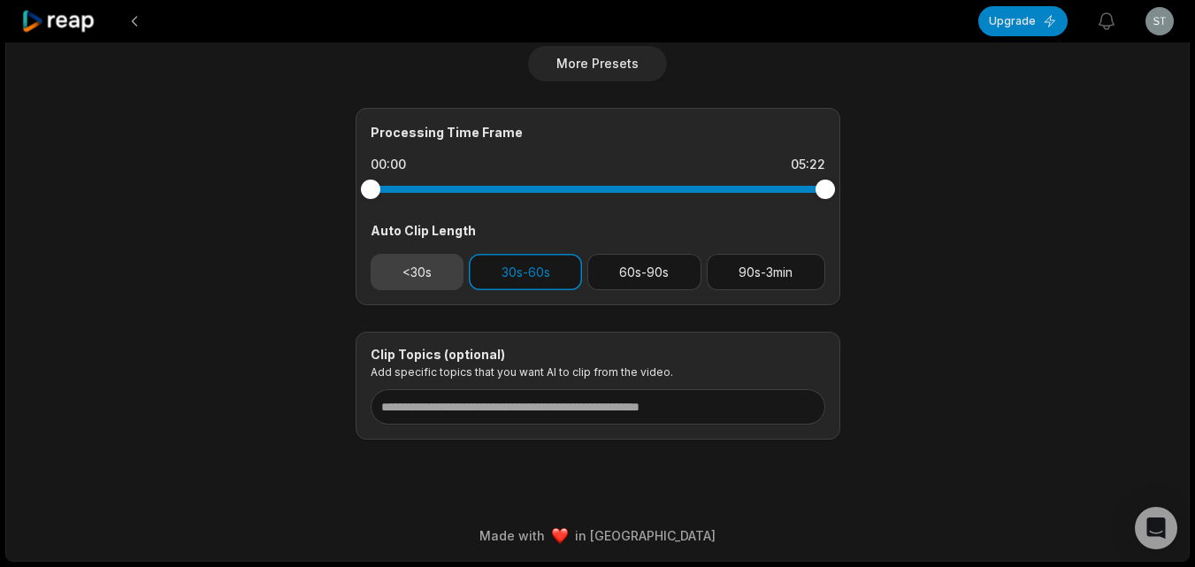
click at [437, 279] on button "<30s" at bounding box center [418, 272] width 94 height 36
click at [505, 274] on button "30s-60s" at bounding box center [525, 272] width 113 height 36
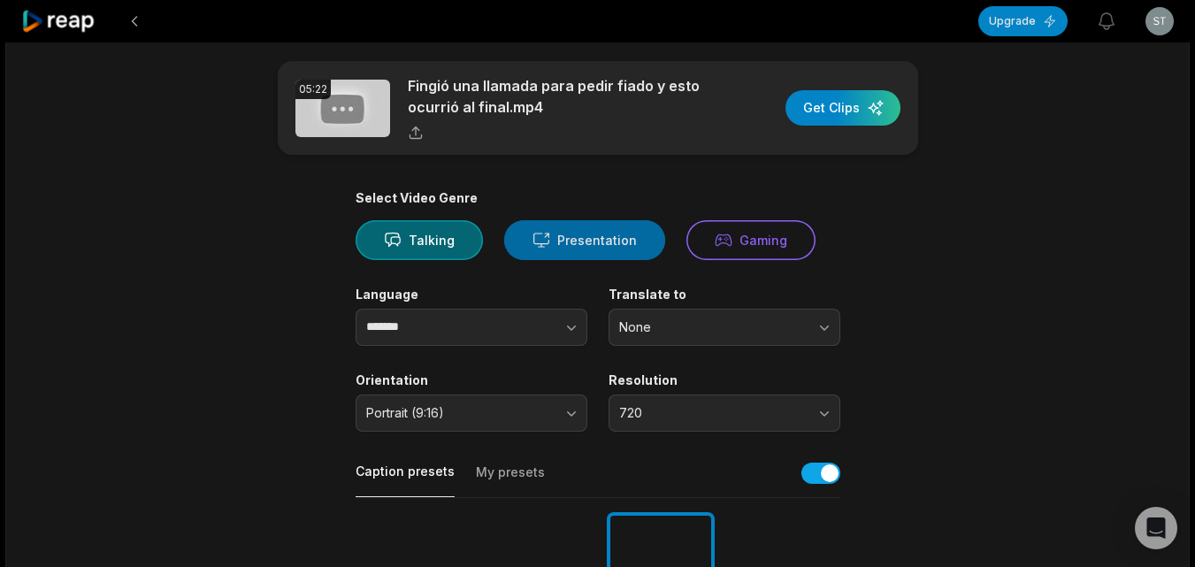
scroll to position [0, 0]
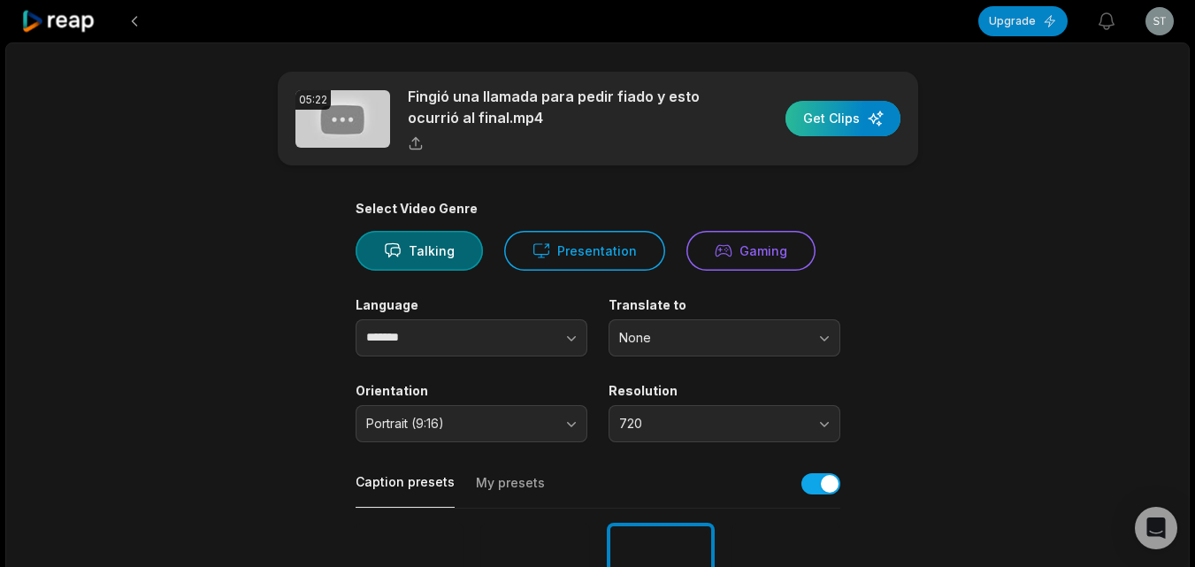
click at [821, 125] on div "button" at bounding box center [842, 118] width 115 height 35
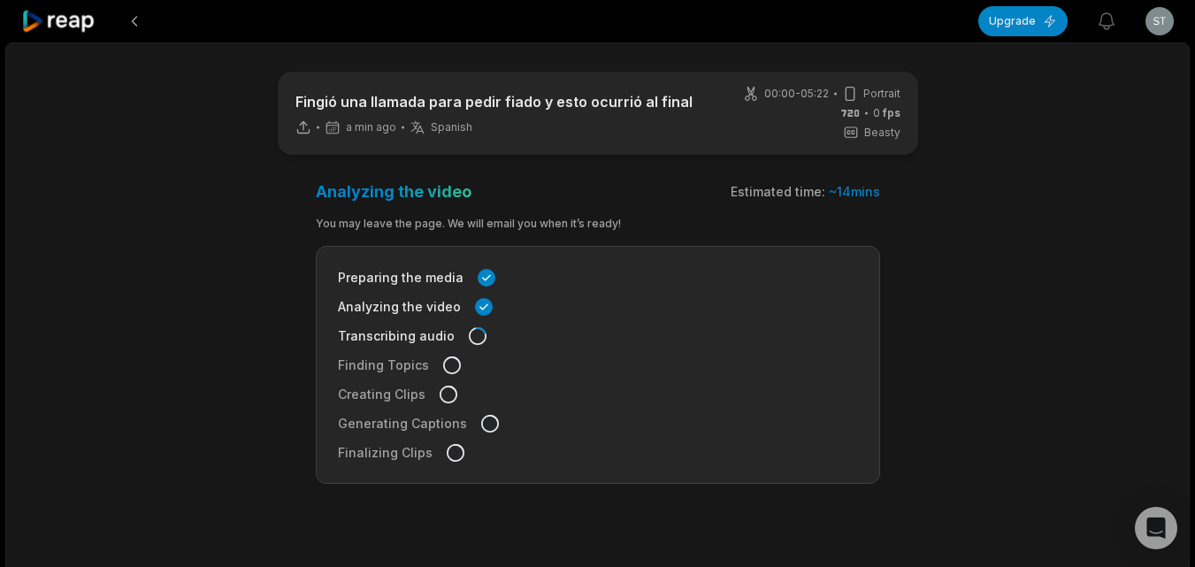
click at [56, 28] on icon at bounding box center [58, 22] width 75 height 24
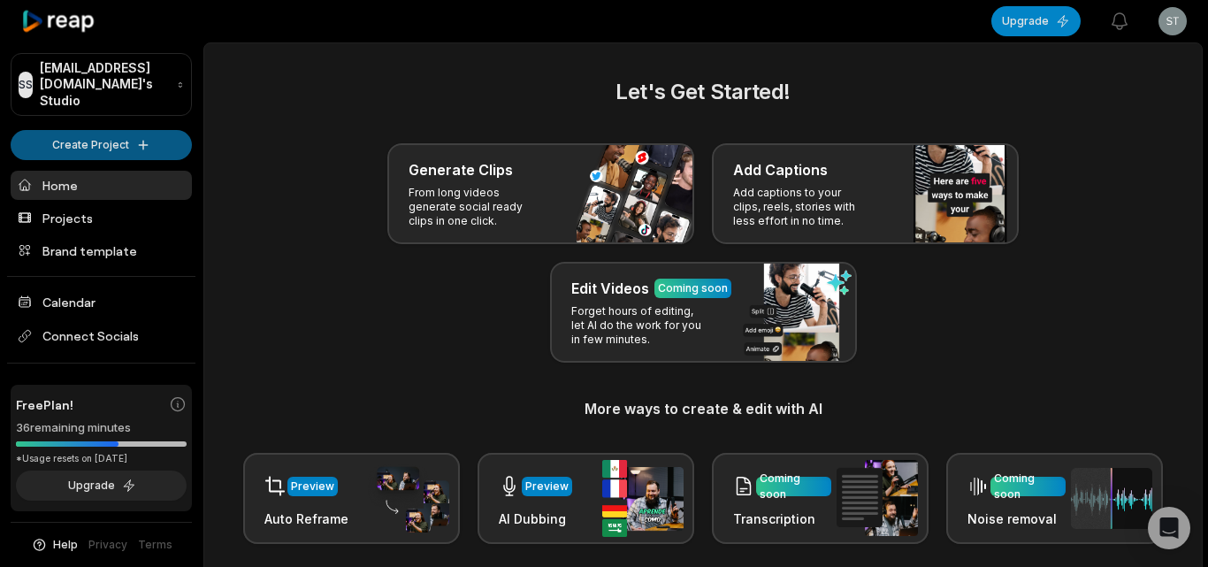
click at [141, 139] on html "SS Stiede@gmaillk.com's Studio Create Project Home Projects Brand template Cale…" at bounding box center [604, 283] width 1208 height 567
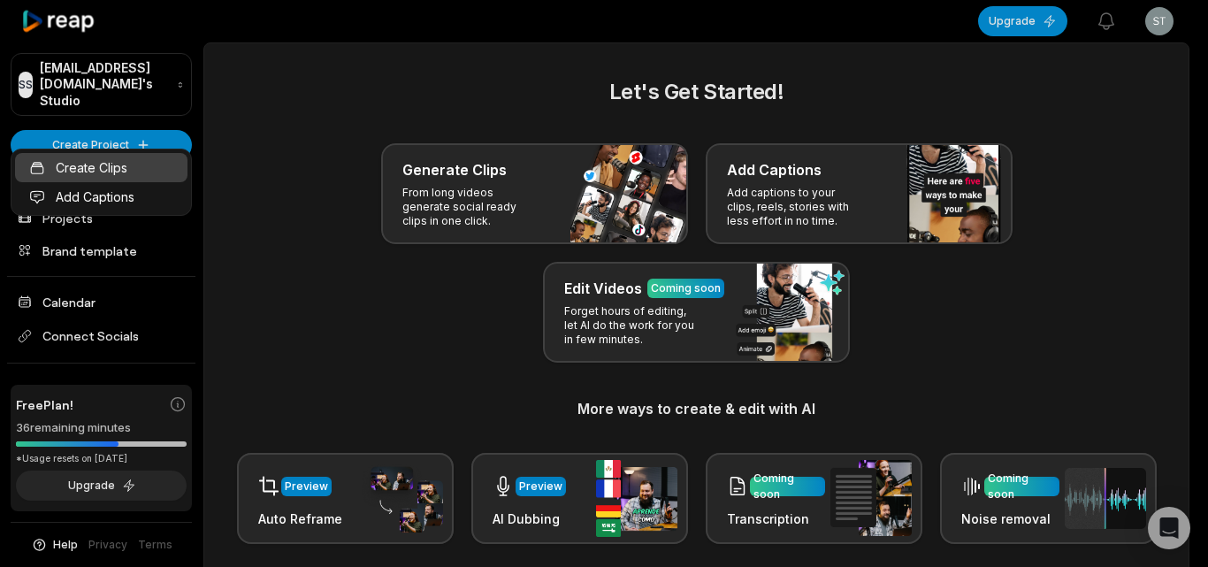
click at [149, 181] on link "Create Clips" at bounding box center [101, 167] width 172 height 29
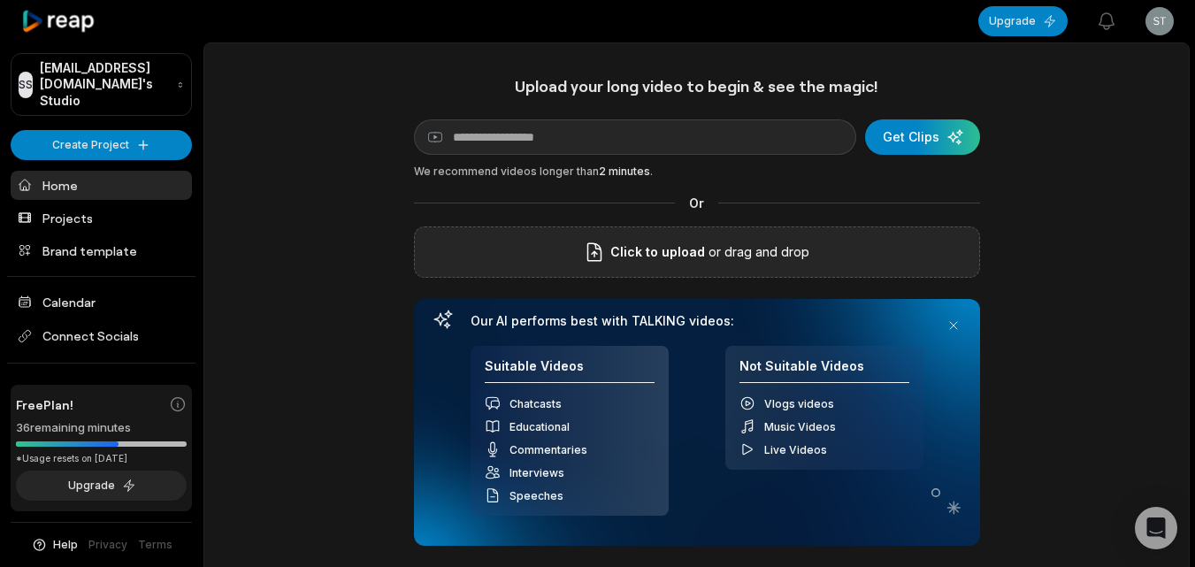
click at [676, 259] on span "Click to upload" at bounding box center [657, 251] width 95 height 21
click at [0, 0] on input "Click to upload" at bounding box center [0, 0] width 0 height 0
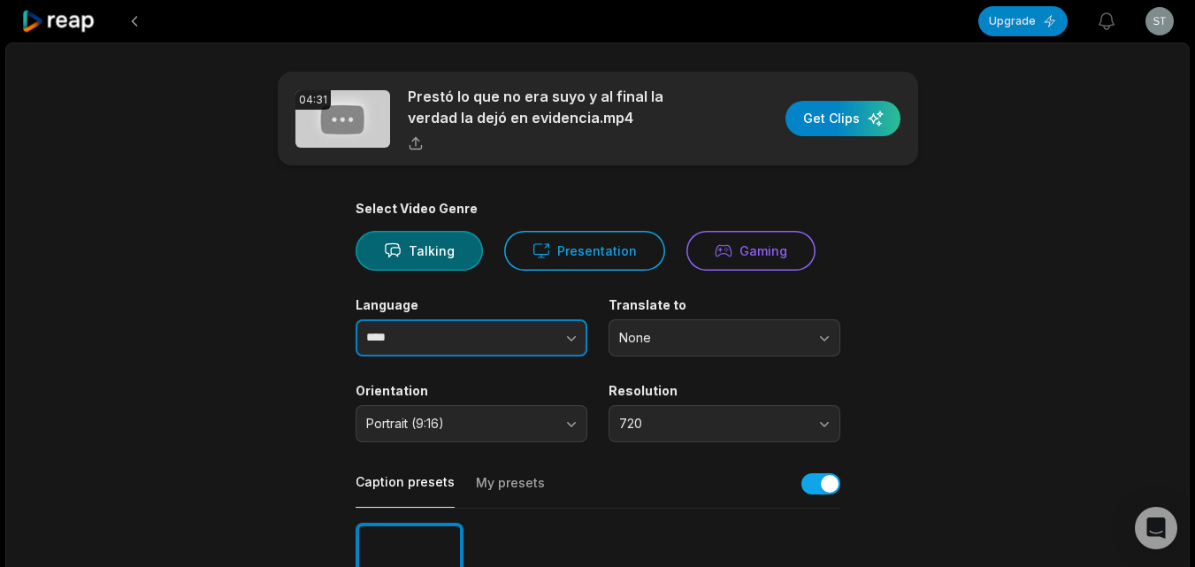
click at [580, 334] on button "button" at bounding box center [535, 337] width 101 height 37
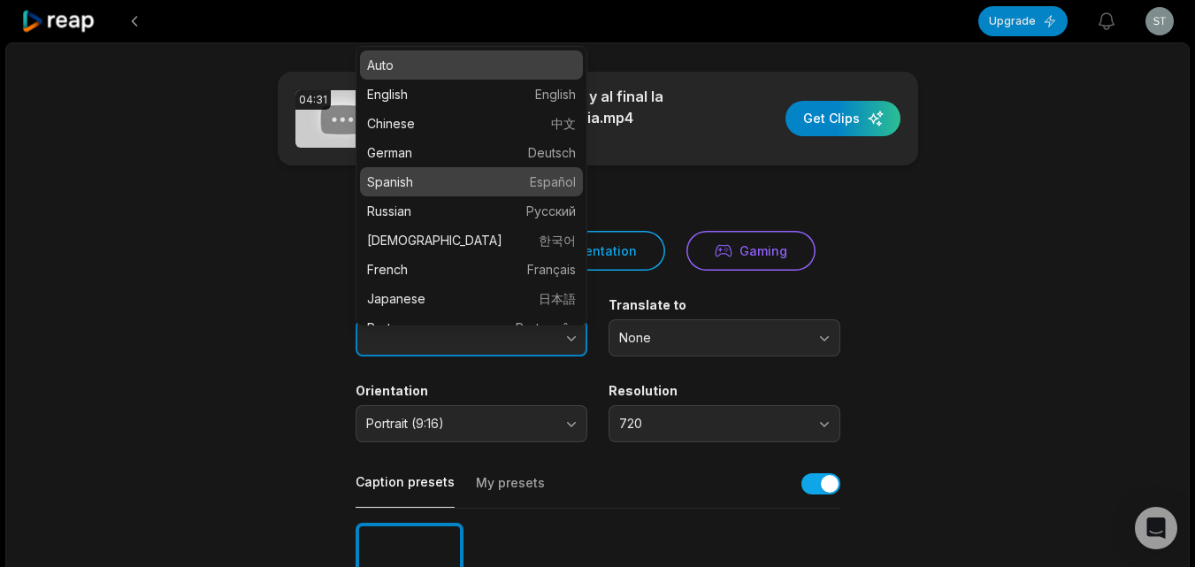
type input "*******"
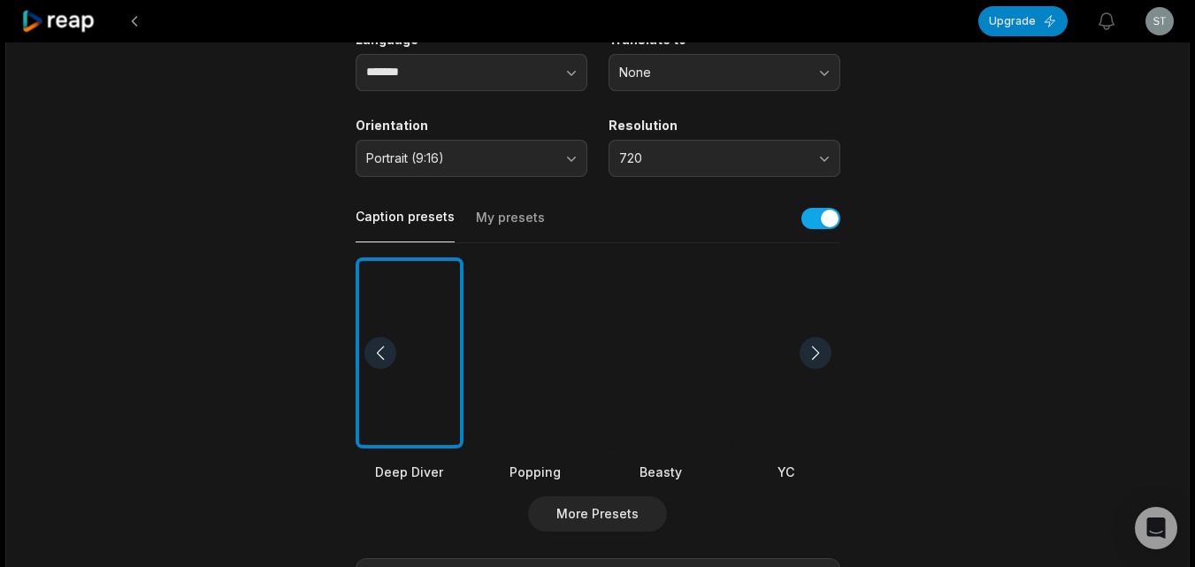
click at [638, 412] on div at bounding box center [661, 353] width 108 height 192
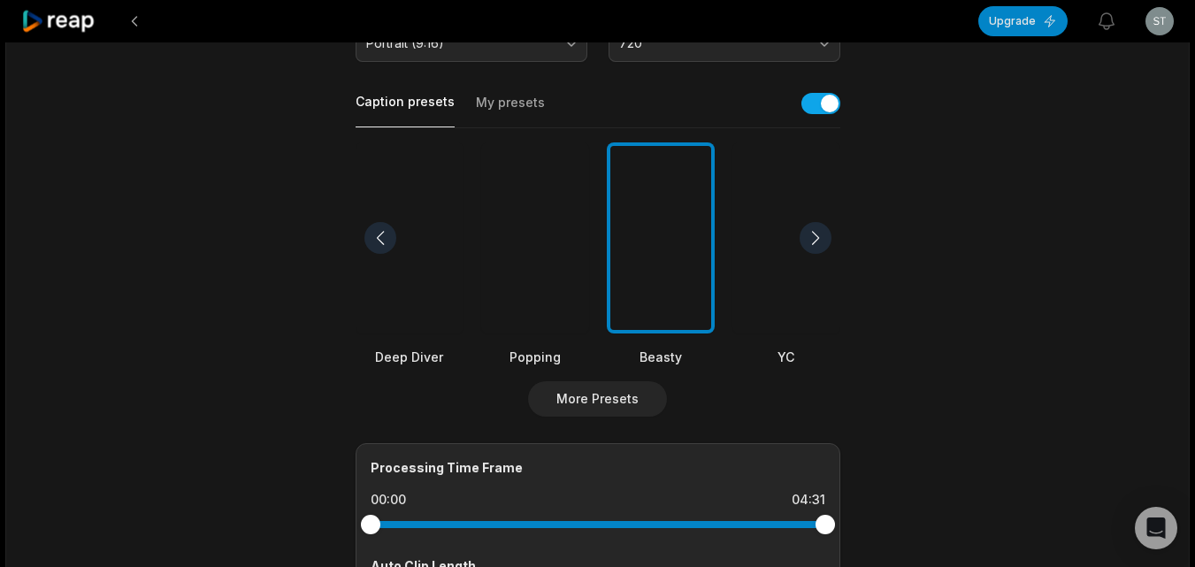
scroll to position [619, 0]
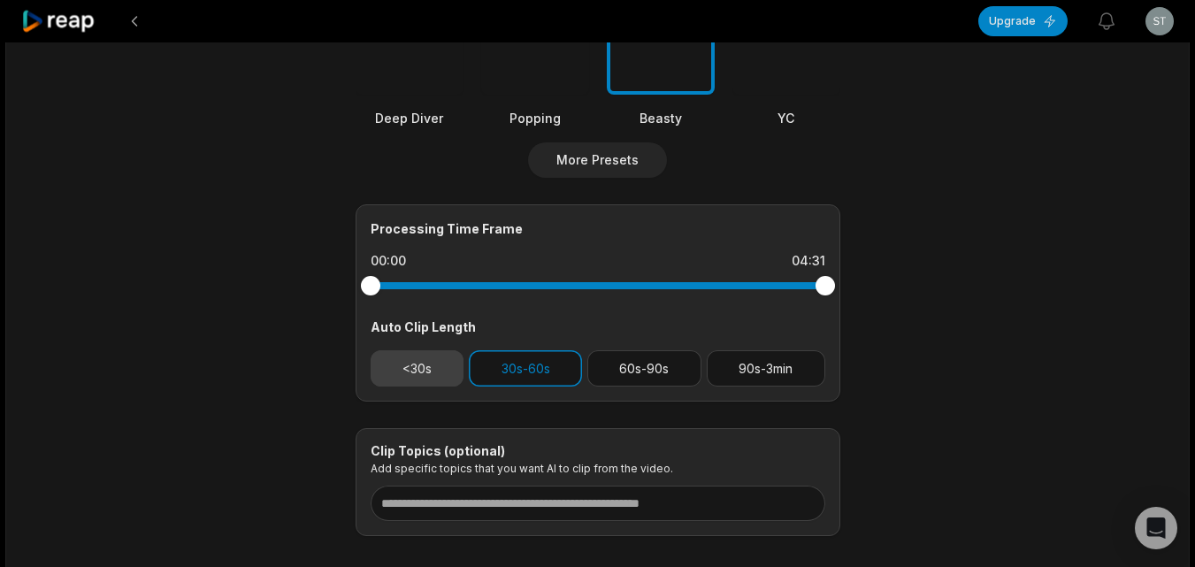
click at [431, 361] on button "<30s" at bounding box center [418, 368] width 94 height 36
click at [477, 361] on button "30s-60s" at bounding box center [525, 368] width 113 height 36
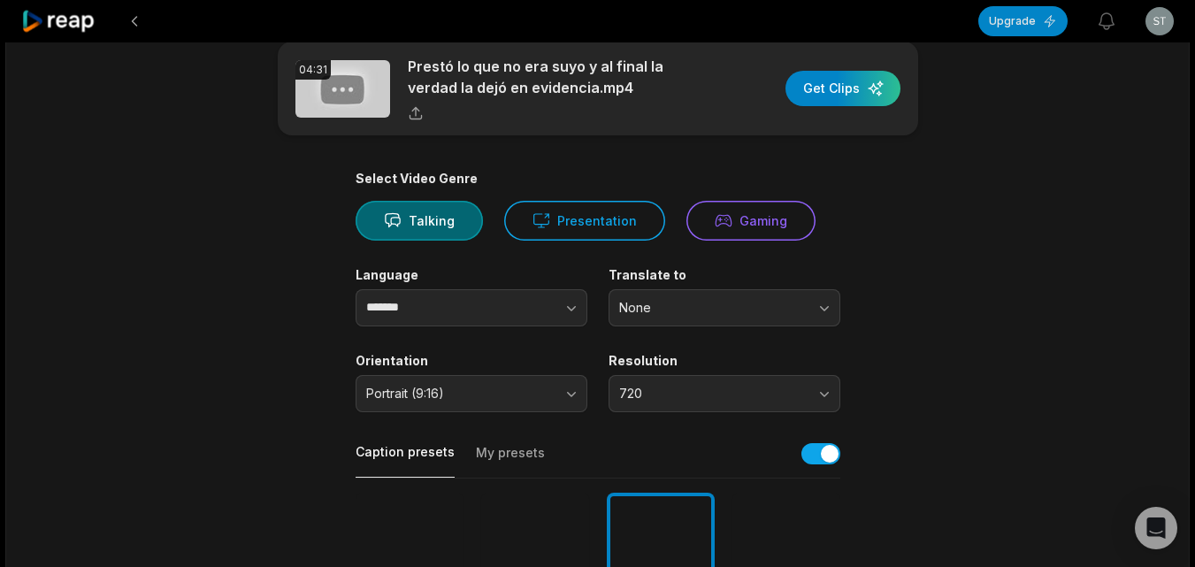
scroll to position [0, 0]
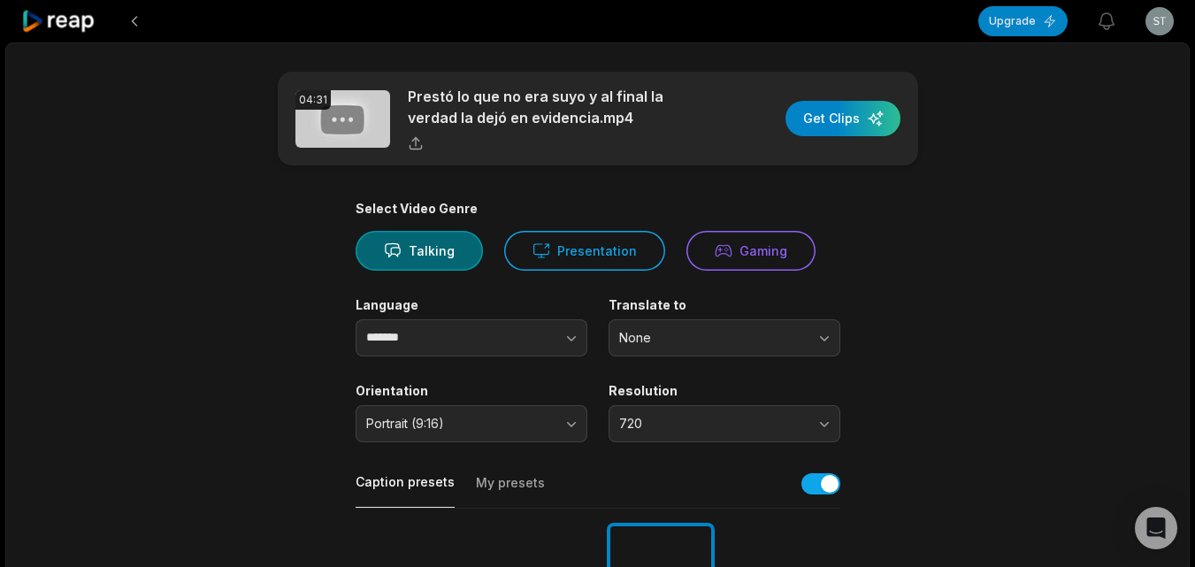
click at [820, 118] on div "button" at bounding box center [842, 118] width 115 height 35
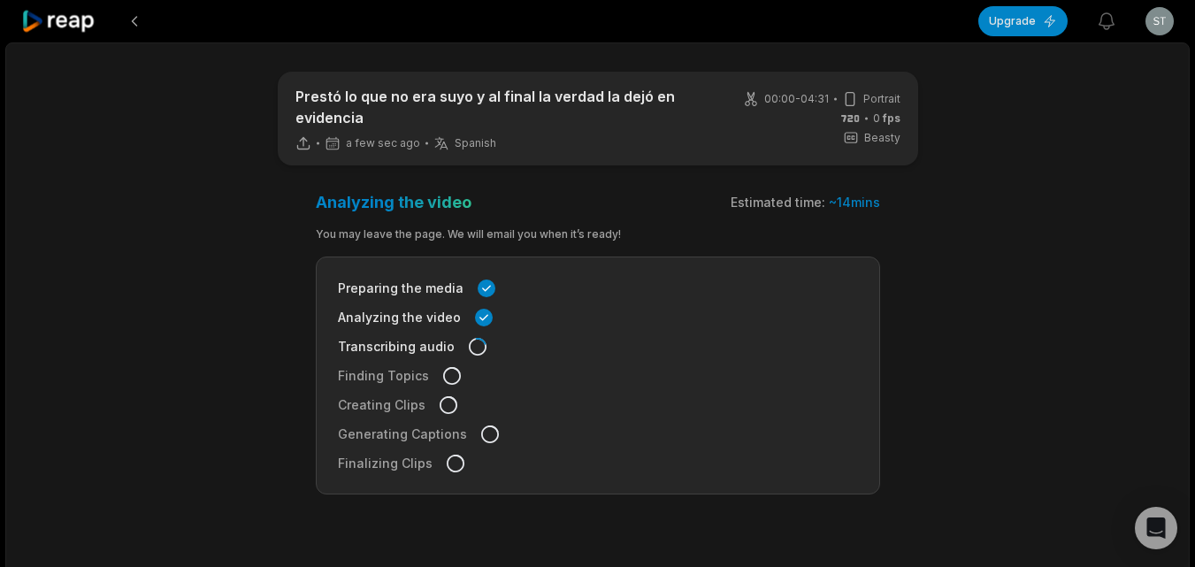
click at [50, 8] on div at bounding box center [59, 21] width 76 height 42
click at [70, 22] on icon at bounding box center [58, 22] width 75 height 24
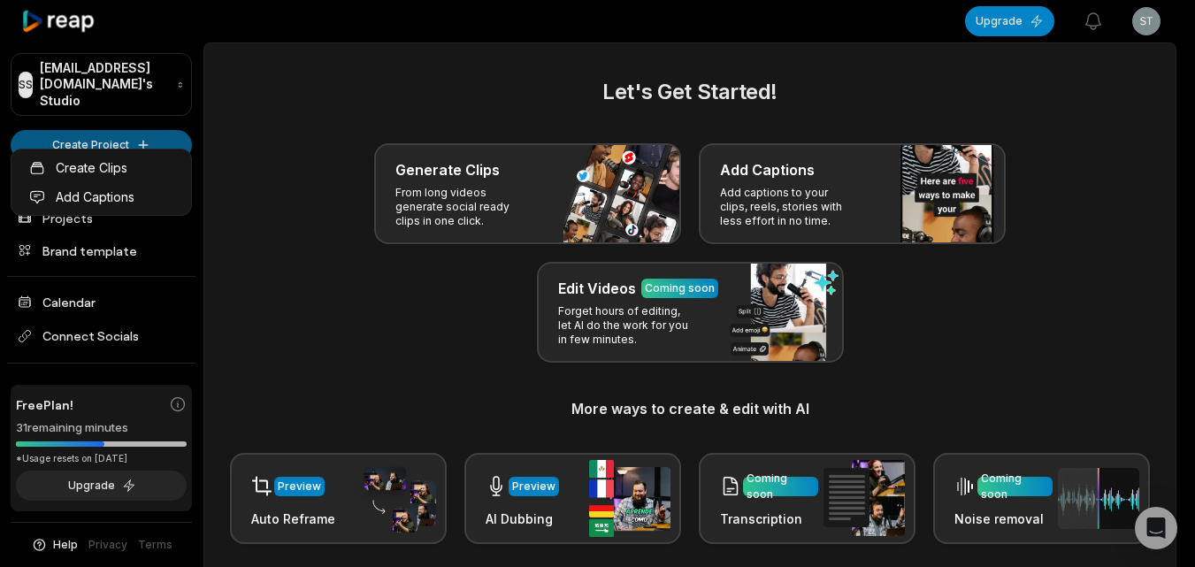
click at [161, 118] on html "SS Stiede@gmaillk.com's Studio Create Project Home Projects Brand template Cale…" at bounding box center [597, 283] width 1195 height 567
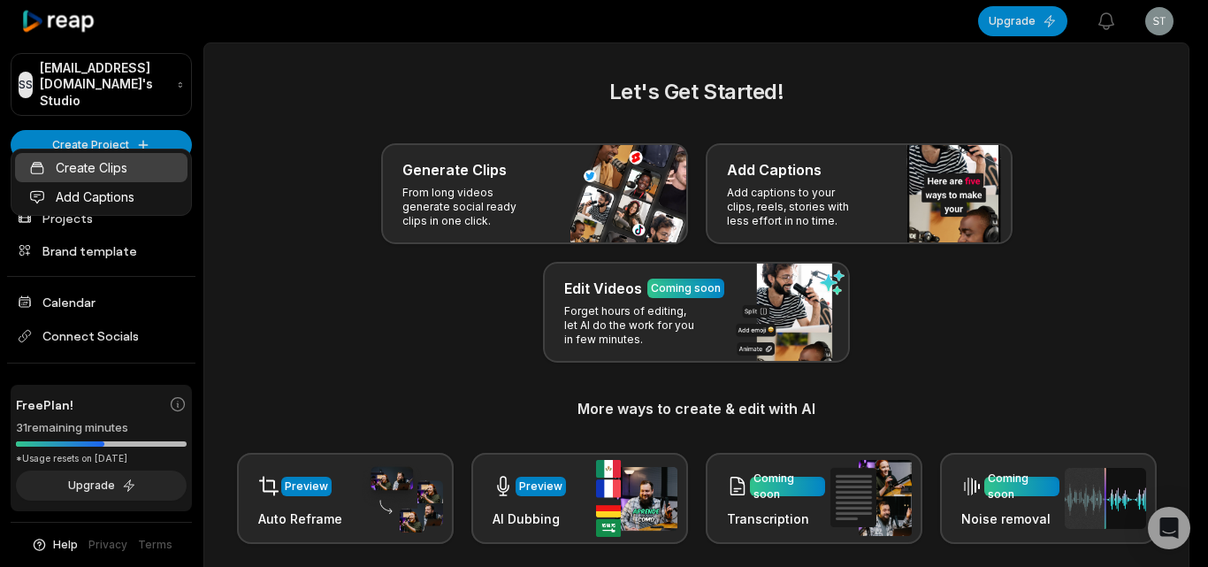
click at [165, 164] on link "Create Clips" at bounding box center [101, 167] width 172 height 29
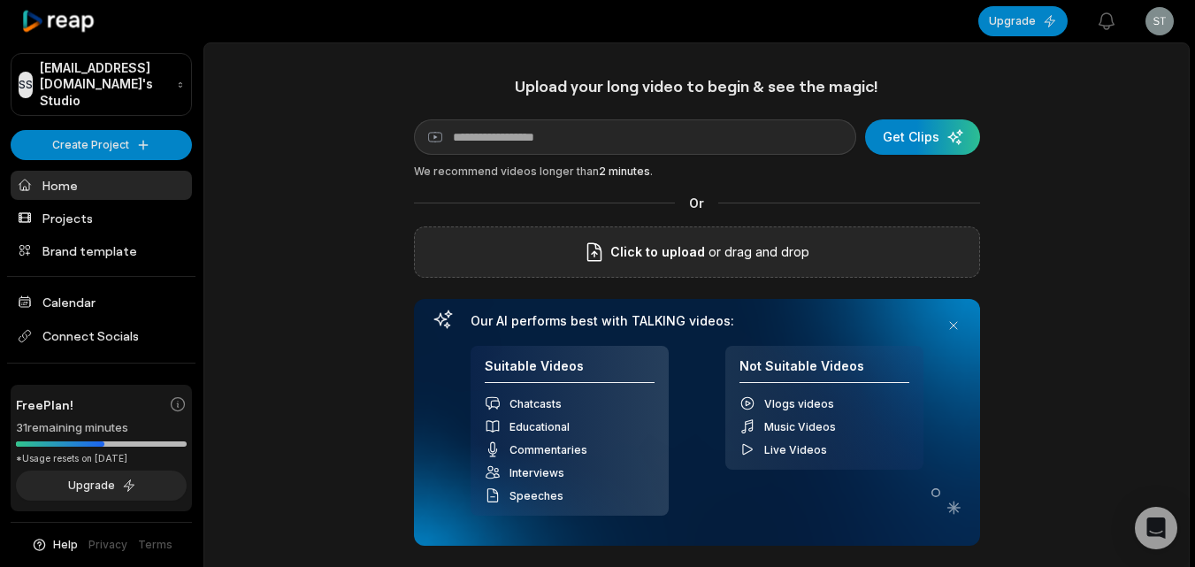
click at [646, 252] on span "Click to upload" at bounding box center [657, 251] width 95 height 21
click at [0, 0] on input "Click to upload" at bounding box center [0, 0] width 0 height 0
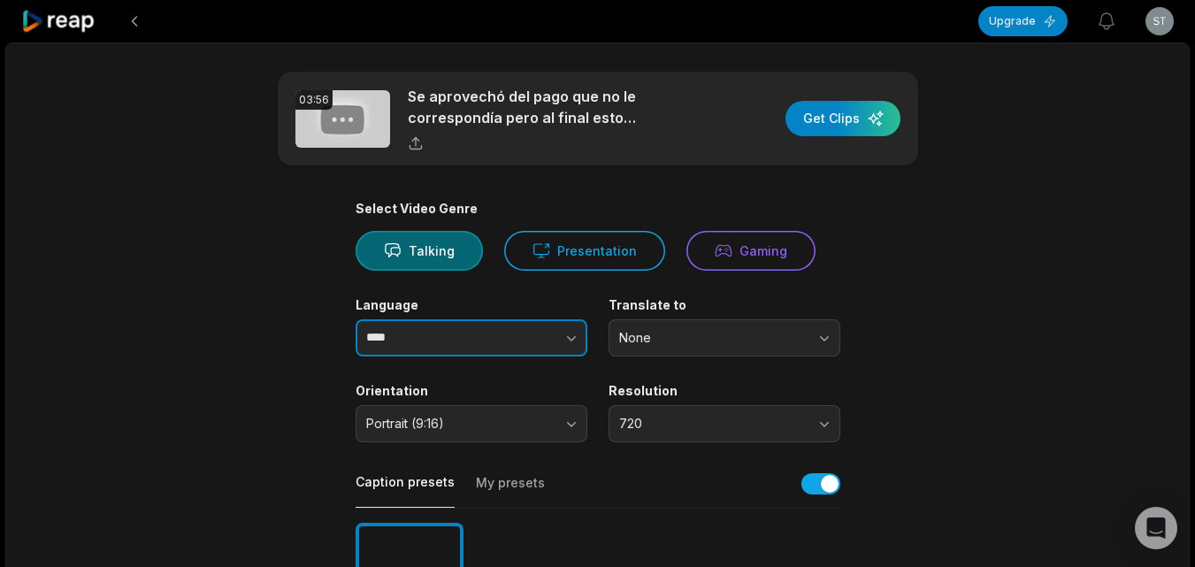
click at [576, 346] on icon "button" at bounding box center [571, 338] width 18 height 18
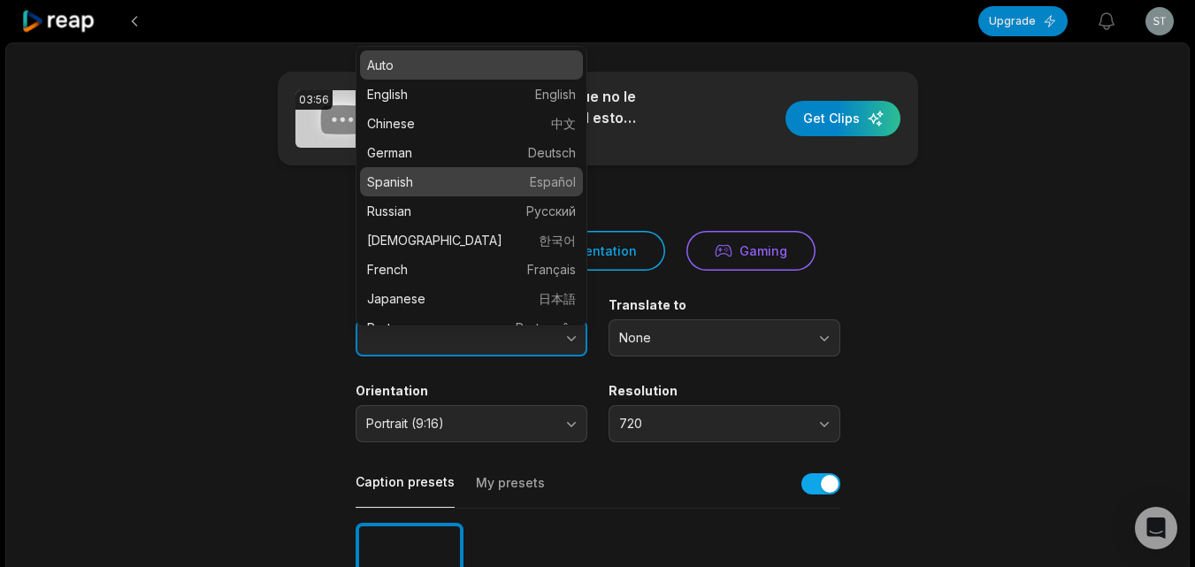
type input "*******"
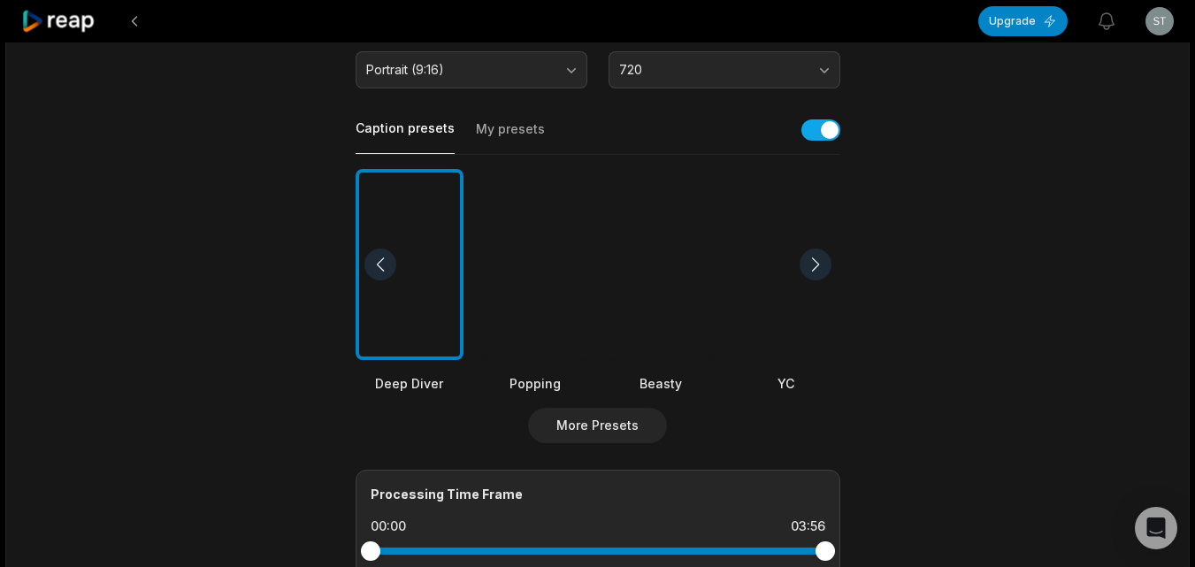
click at [641, 341] on div at bounding box center [661, 265] width 108 height 192
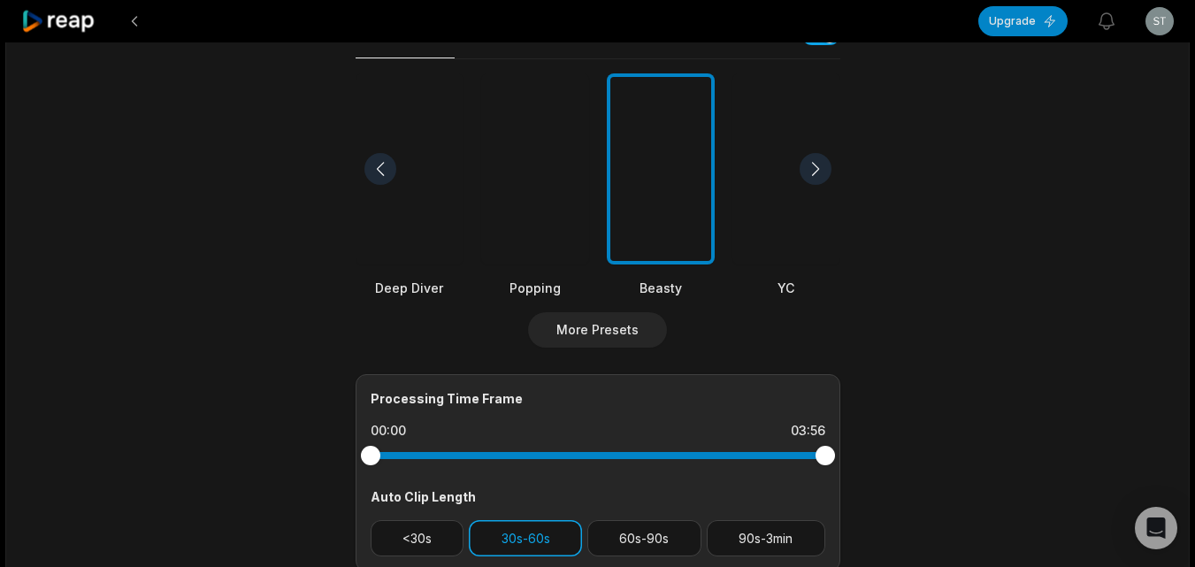
scroll to position [619, 0]
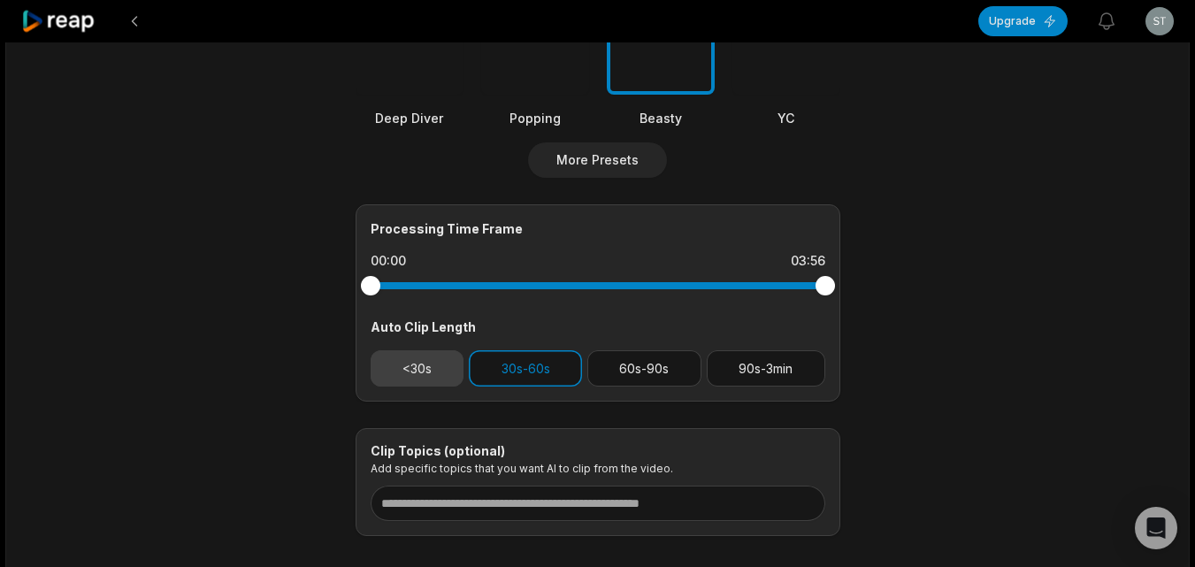
click at [411, 371] on button "<30s" at bounding box center [418, 368] width 94 height 36
click at [508, 364] on button "30s-60s" at bounding box center [525, 368] width 113 height 36
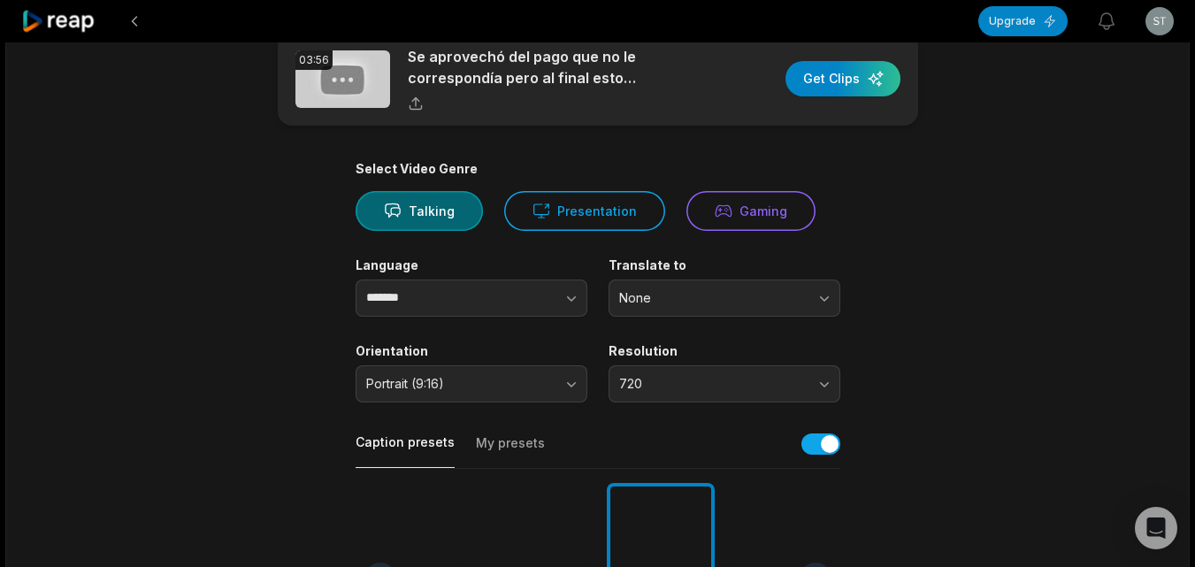
scroll to position [0, 0]
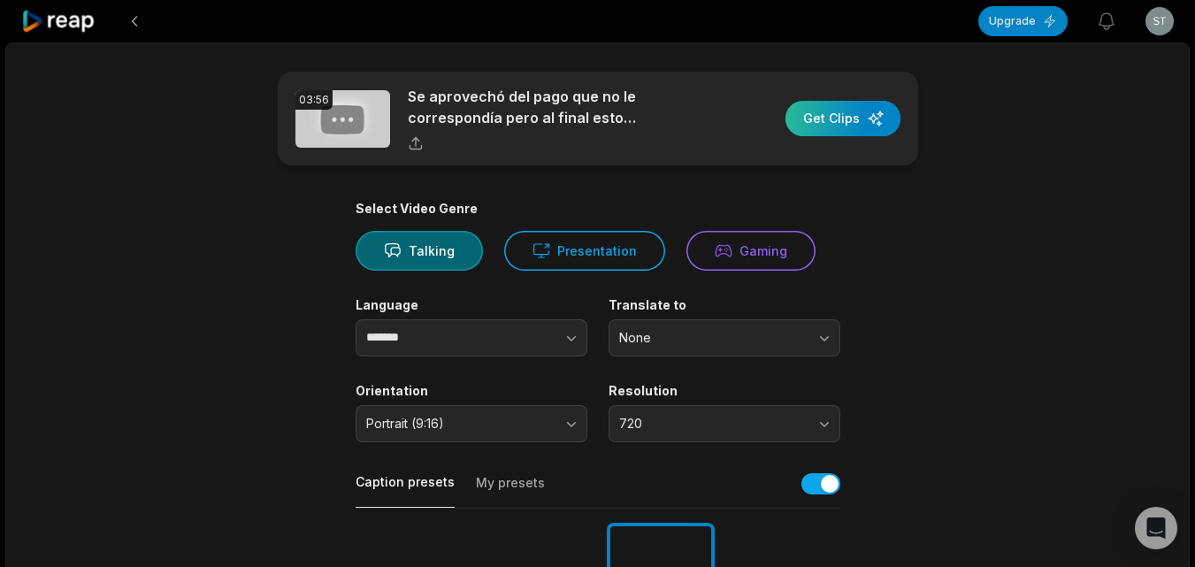
click at [832, 127] on div "button" at bounding box center [842, 118] width 115 height 35
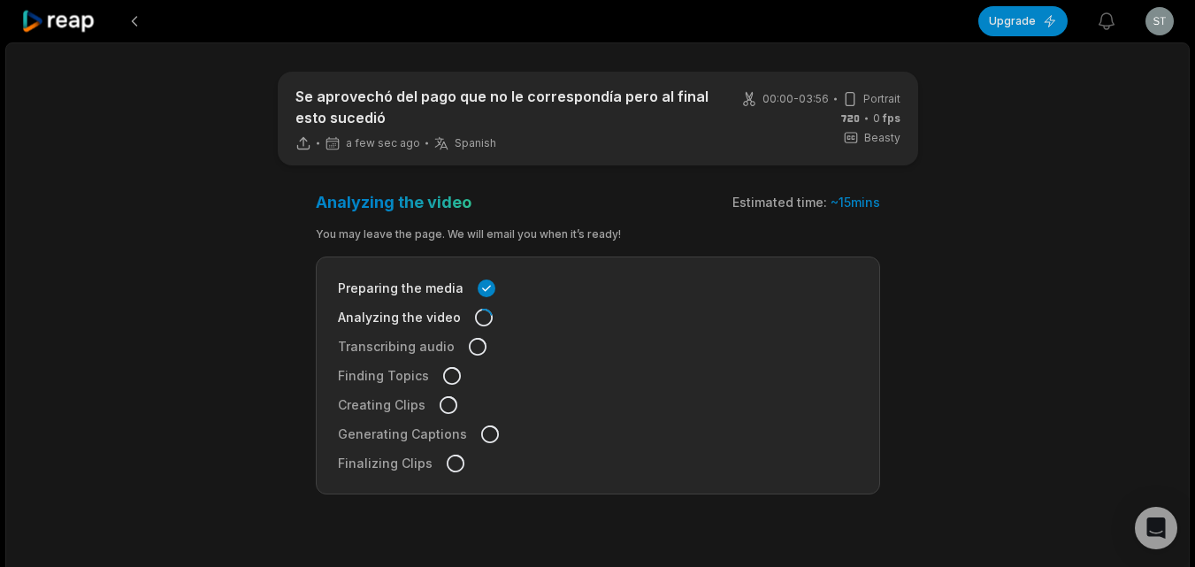
click at [68, 21] on icon at bounding box center [58, 22] width 75 height 24
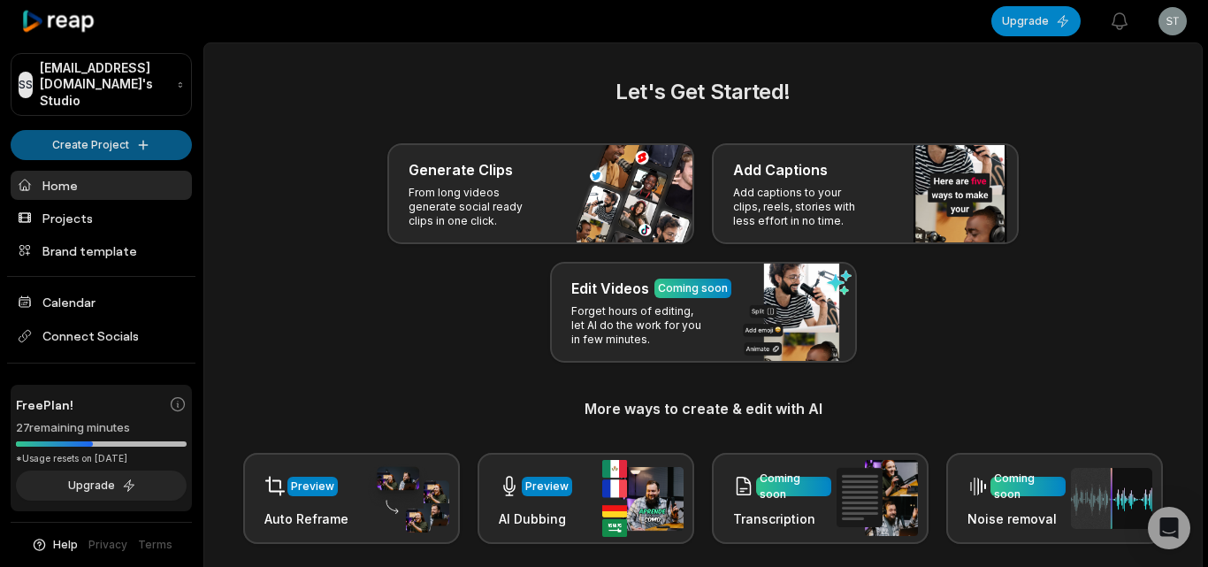
click at [158, 145] on body "SS Stiede@gmaillk.com's Studio Create Project Home Projects Brand template Cale…" at bounding box center [604, 283] width 1208 height 567
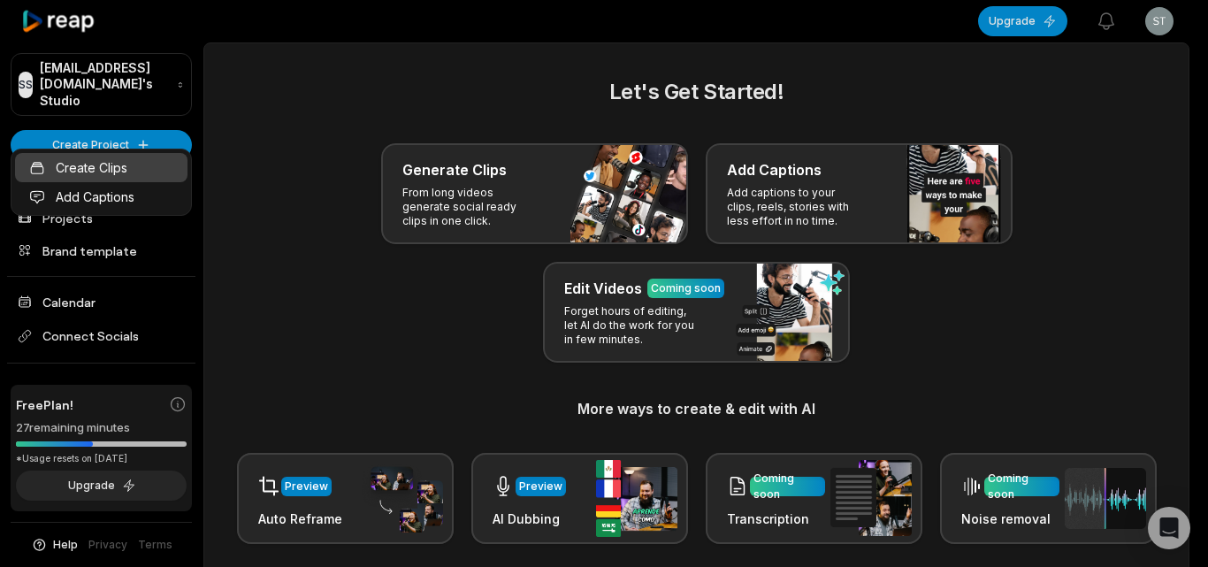
click at [165, 164] on link "Create Clips" at bounding box center [101, 167] width 172 height 29
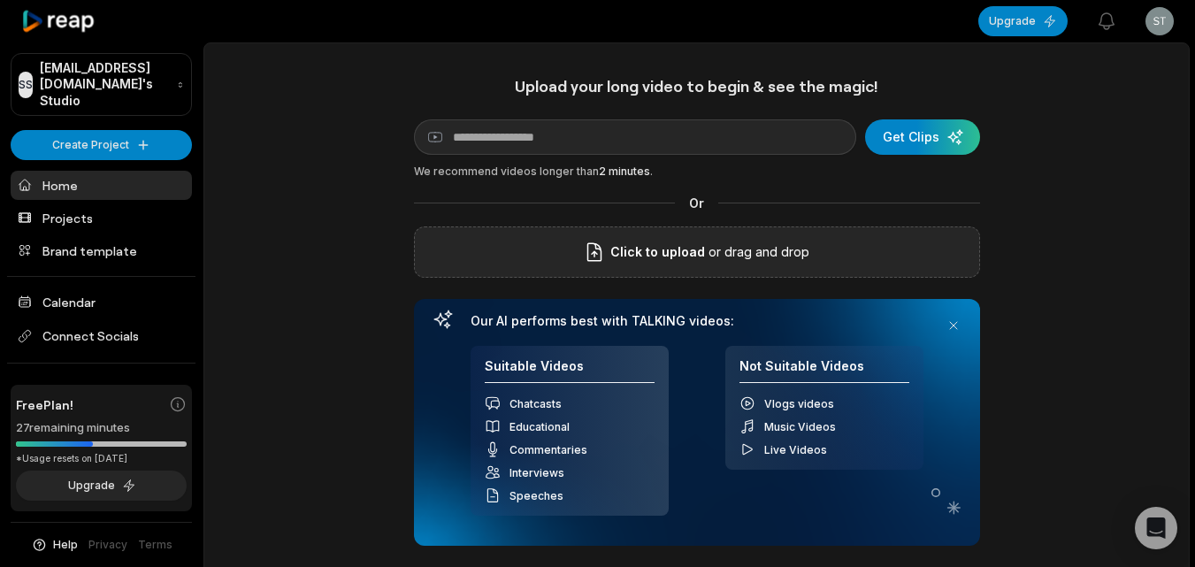
click at [628, 237] on div "Click to upload or drag and drop" at bounding box center [697, 251] width 566 height 51
